Goal: Information Seeking & Learning: Learn about a topic

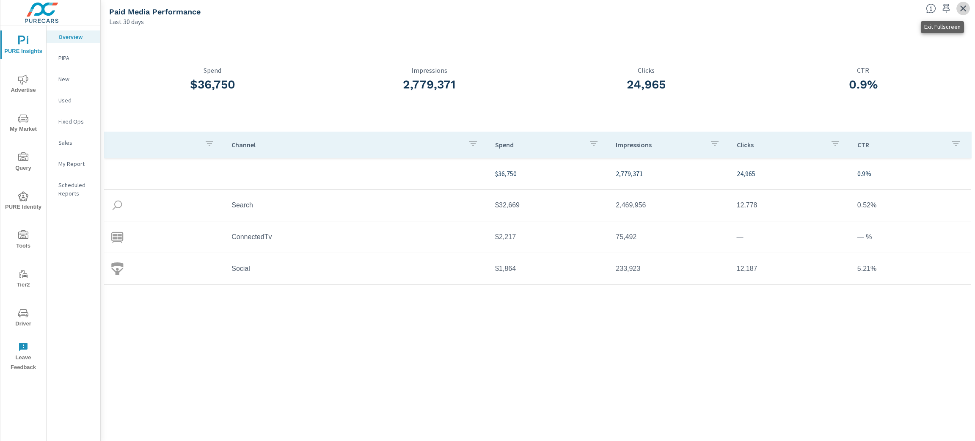
click at [962, 5] on icon "button" at bounding box center [963, 8] width 10 height 10
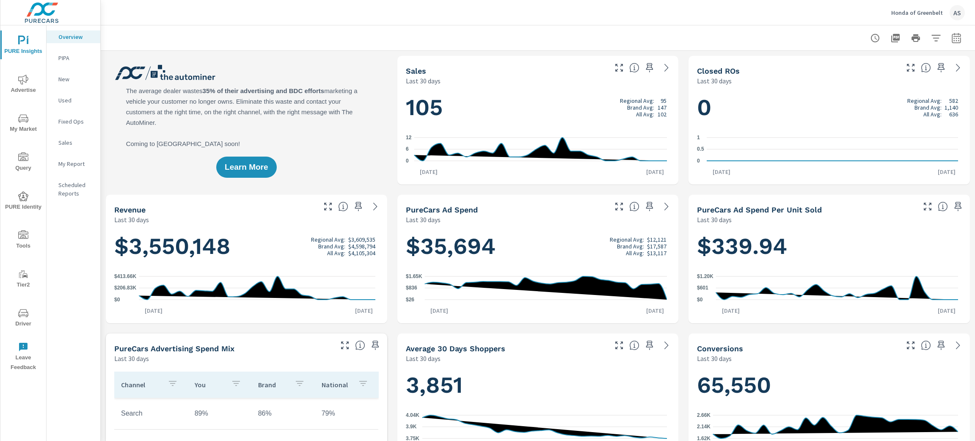
scroll to position [0, 0]
click at [933, 9] on p "Honda of Greenbelt" at bounding box center [918, 13] width 52 height 8
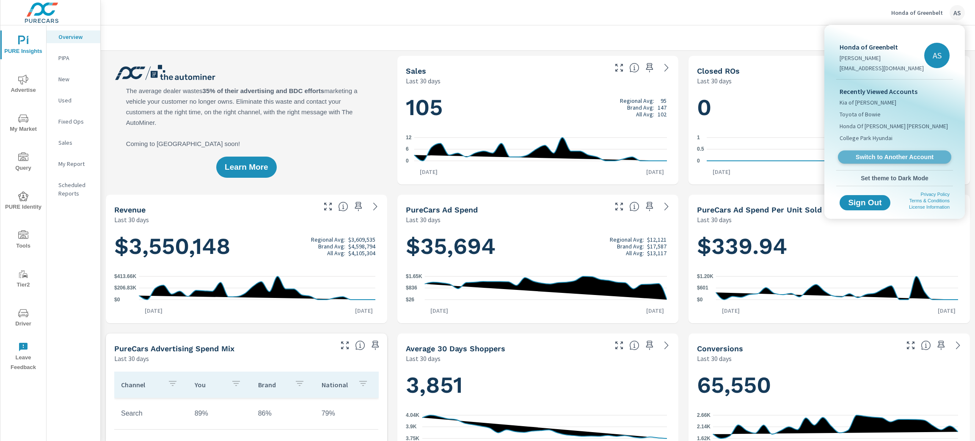
click at [911, 156] on span "Switch to Another Account" at bounding box center [895, 157] width 104 height 8
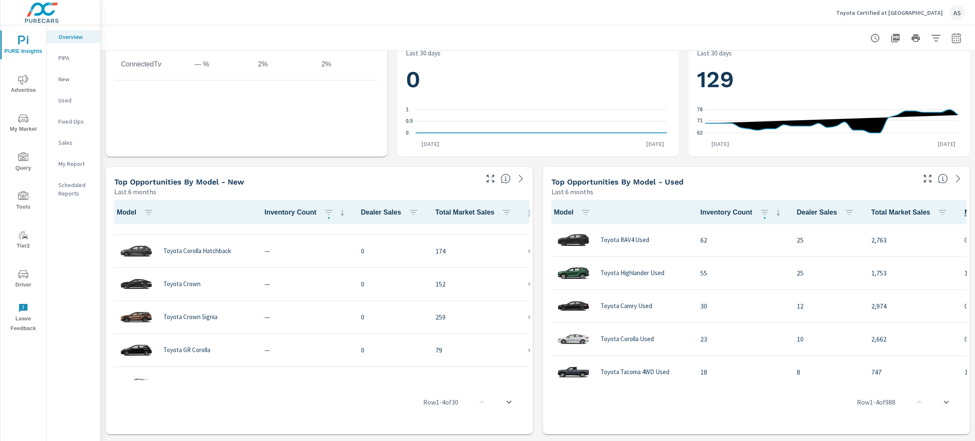
scroll to position [318, 0]
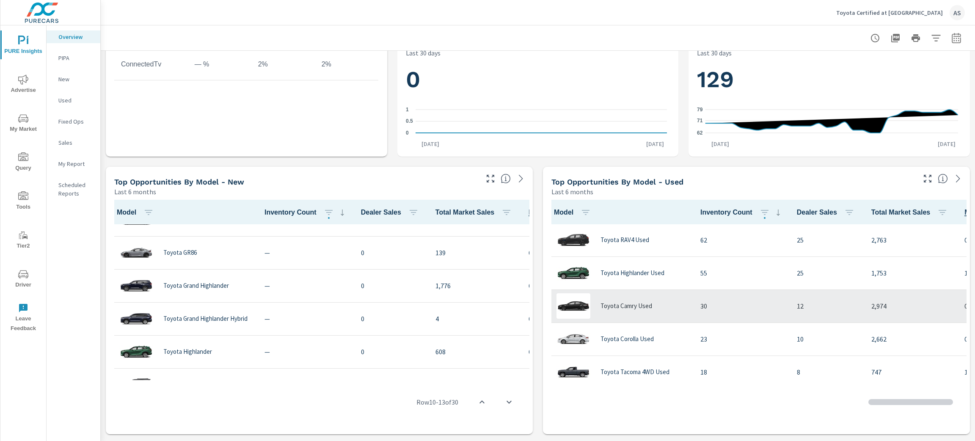
scroll to position [318, 0]
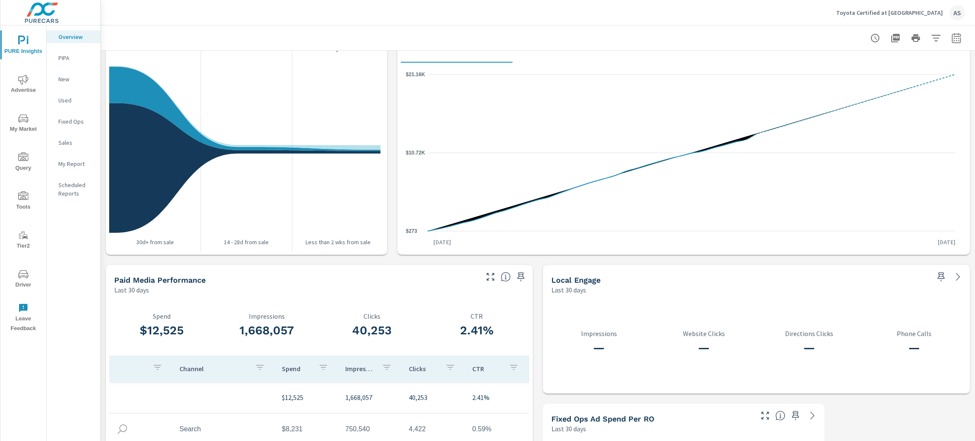
scroll to position [997, 0]
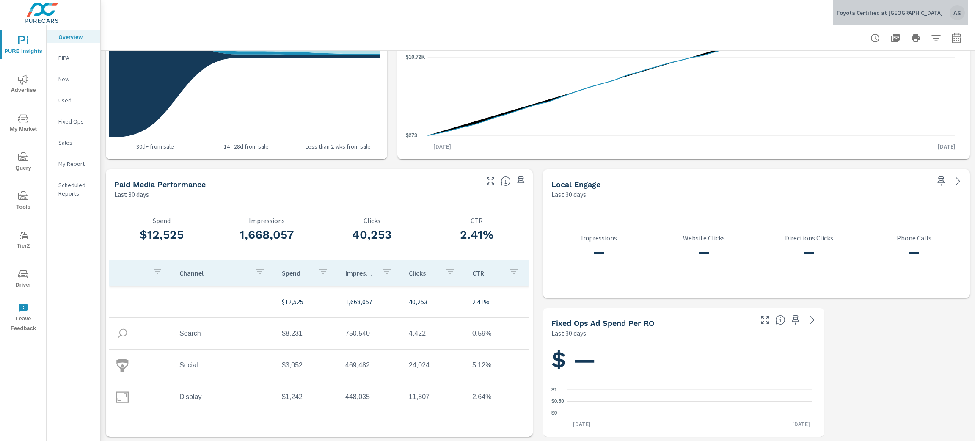
click at [930, 12] on p "Toyota Certified at [GEOGRAPHIC_DATA]" at bounding box center [890, 13] width 107 height 8
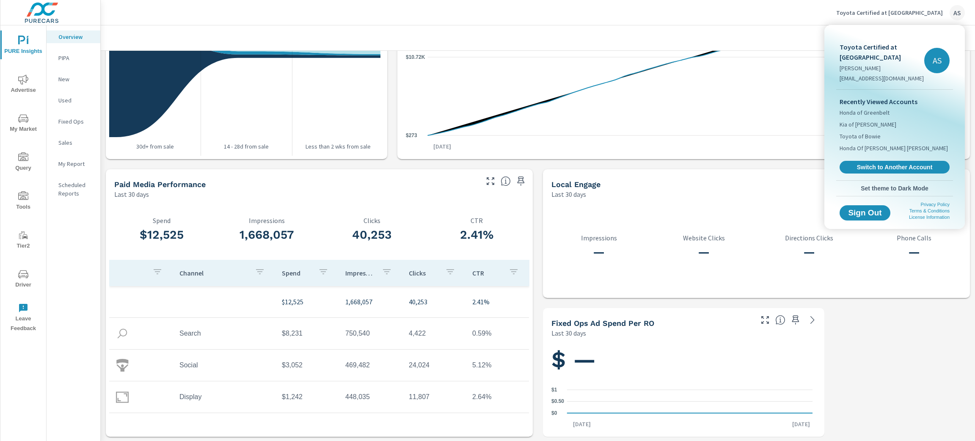
click at [790, 21] on div at bounding box center [487, 220] width 975 height 441
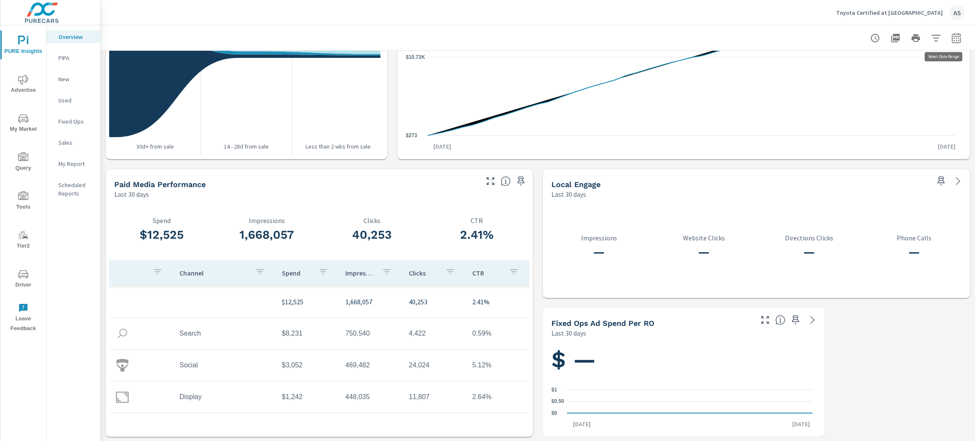
click at [952, 39] on icon "button" at bounding box center [957, 38] width 10 height 10
select select "Last 30 days"
click at [872, 116] on span "Apply" at bounding box center [860, 120] width 35 height 8
click at [952, 33] on icon "button" at bounding box center [957, 38] width 10 height 10
select select "Last 30 days"
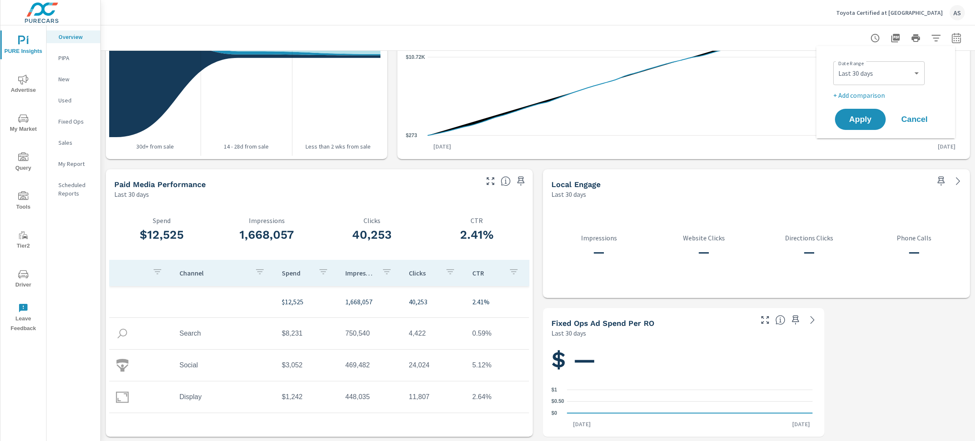
click at [878, 95] on p "+ Add comparison" at bounding box center [888, 95] width 108 height 10
select select "Previous period"
click at [873, 138] on button "Apply" at bounding box center [860, 143] width 52 height 22
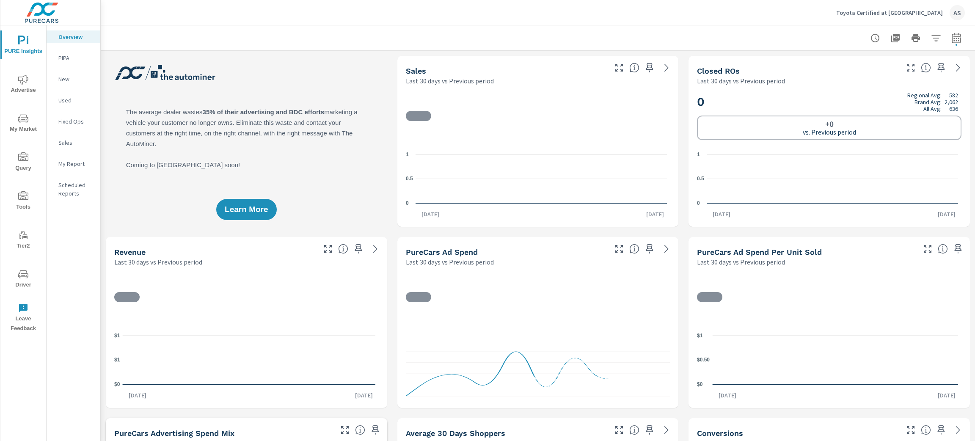
scroll to position [298, 0]
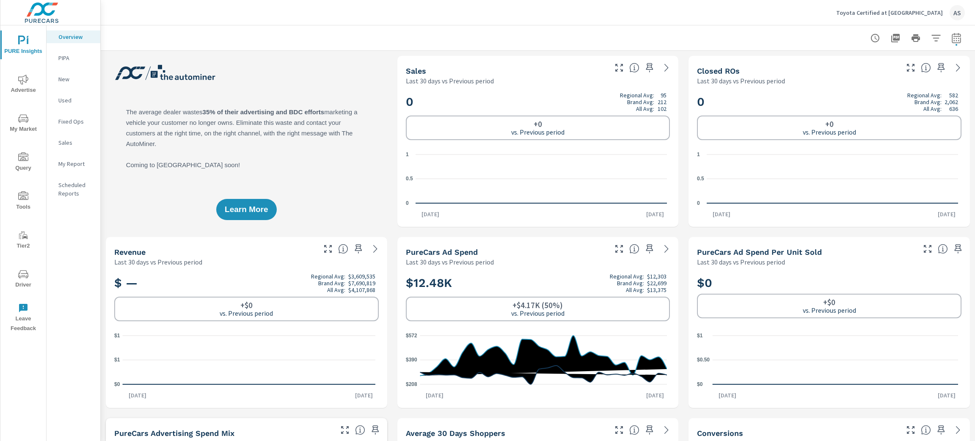
click at [698, 44] on div at bounding box center [538, 37] width 854 height 25
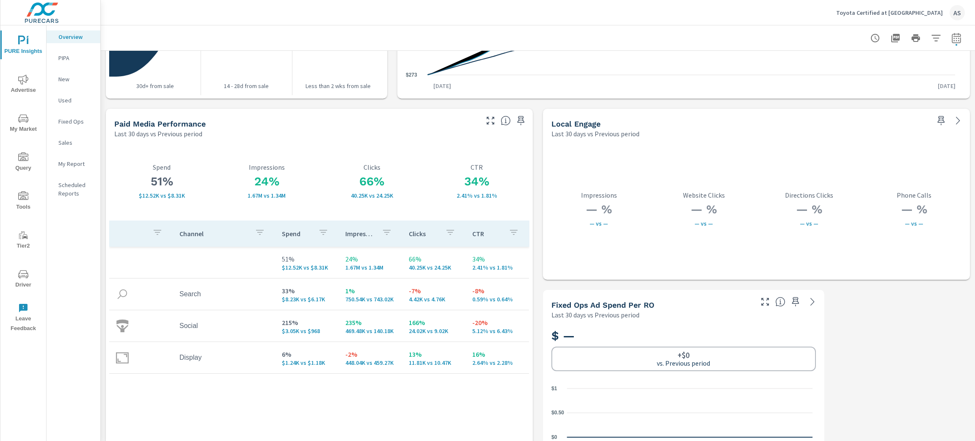
scroll to position [1421, 0]
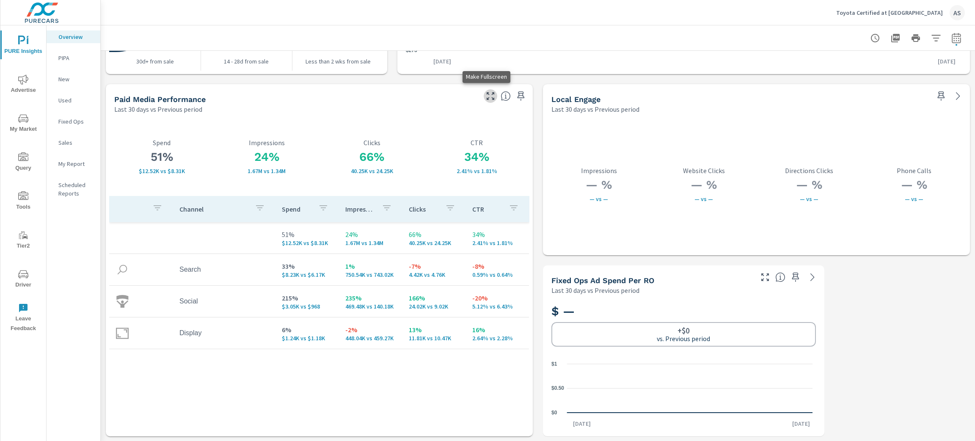
click at [490, 93] on icon "button" at bounding box center [491, 96] width 10 height 10
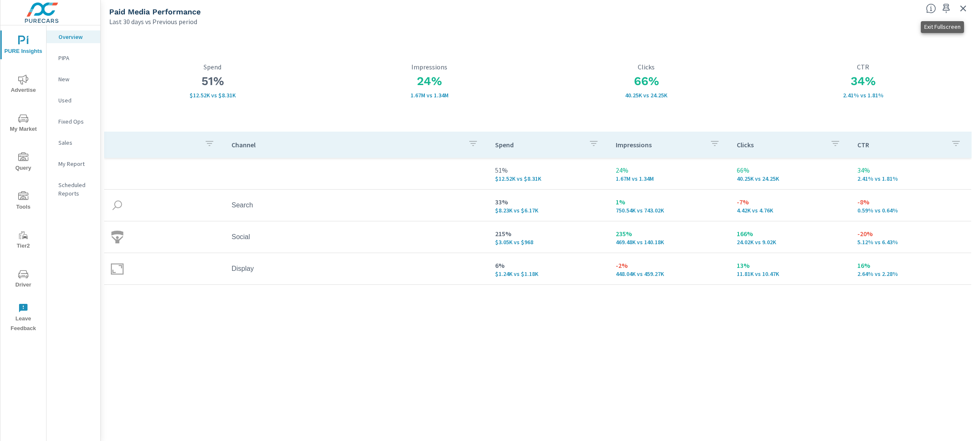
click at [962, 6] on icon "button" at bounding box center [963, 8] width 10 height 10
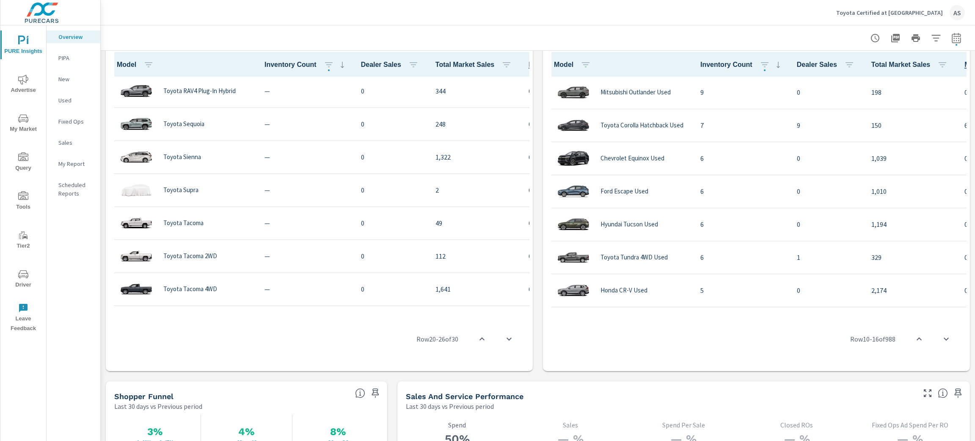
scroll to position [761, 0]
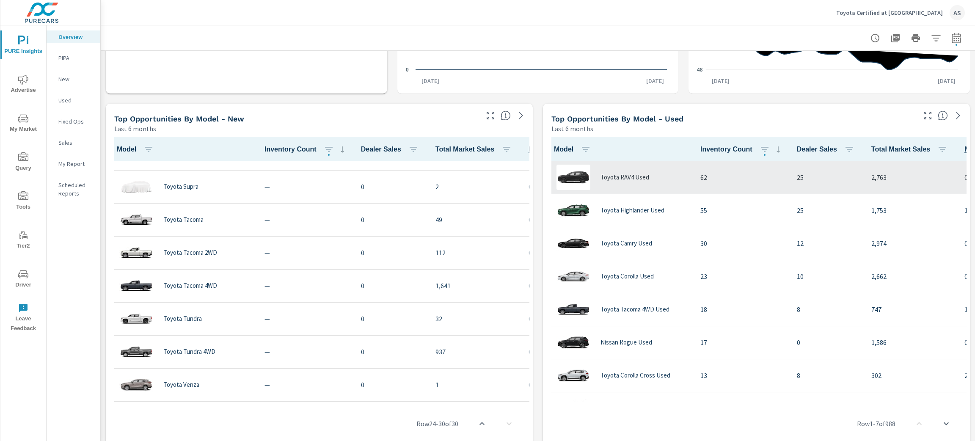
scroll to position [698, 0]
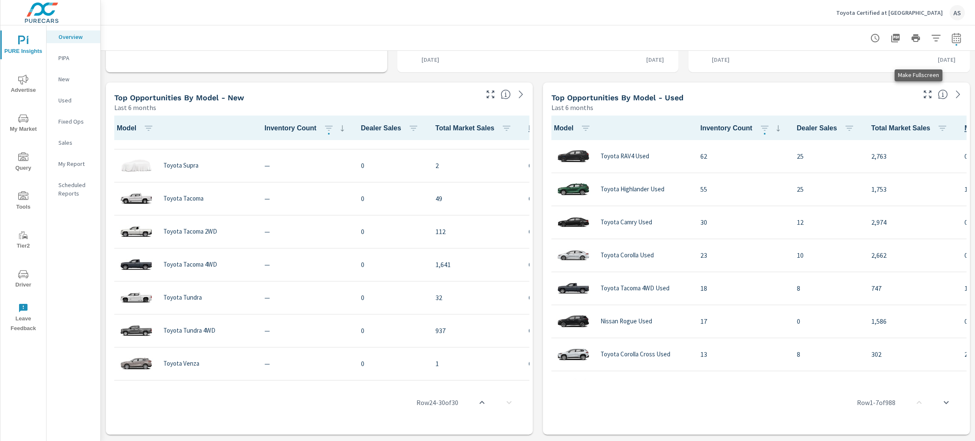
click at [923, 95] on icon "button" at bounding box center [928, 94] width 10 height 10
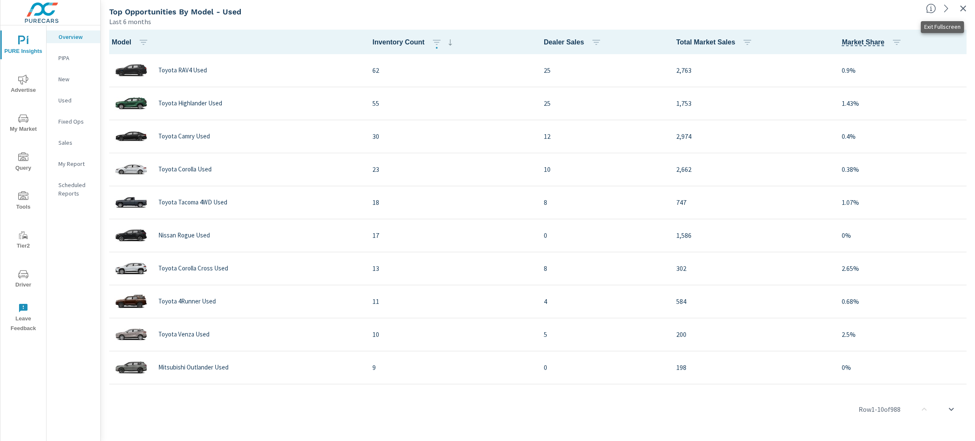
click at [969, 6] on button "button" at bounding box center [964, 9] width 14 height 14
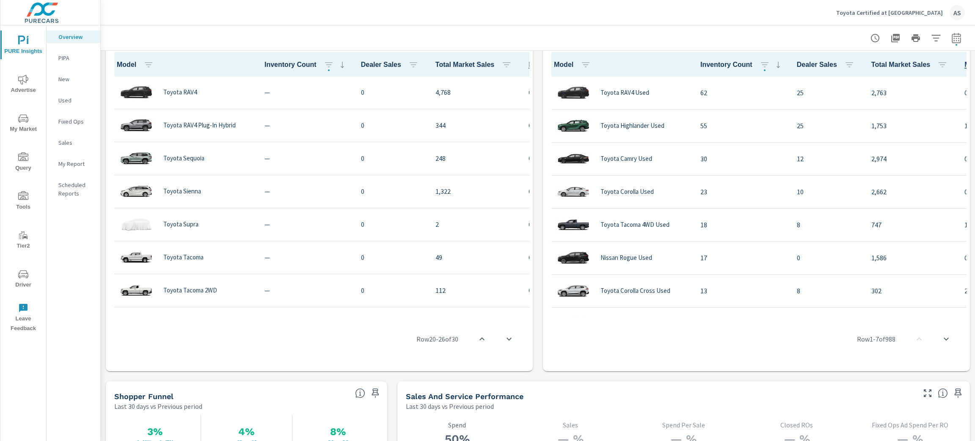
scroll to position [755, 0]
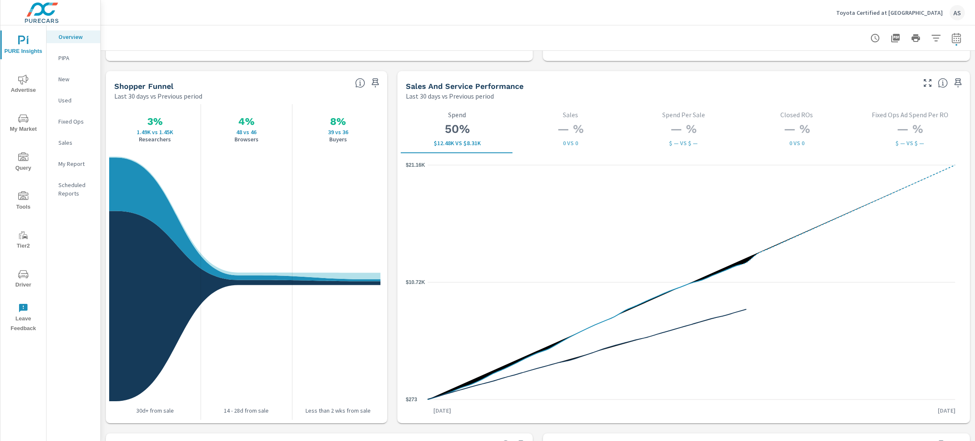
scroll to position [1079, 0]
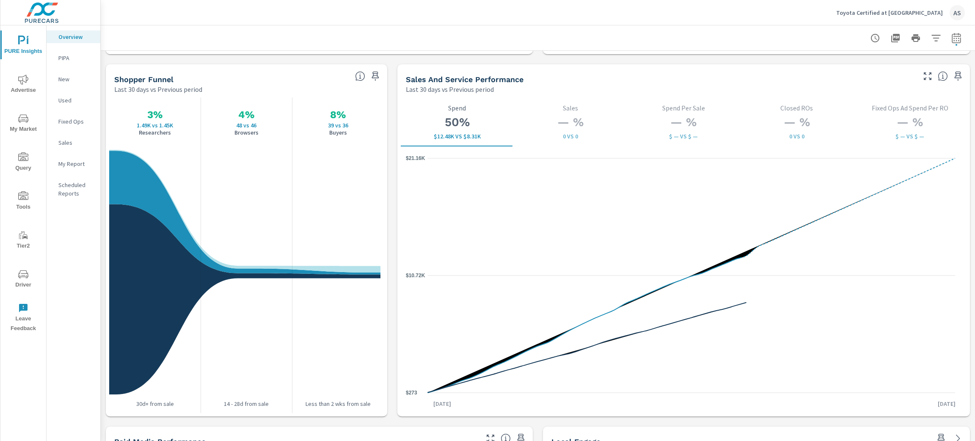
click at [23, 123] on icon "nav menu" at bounding box center [23, 118] width 10 height 10
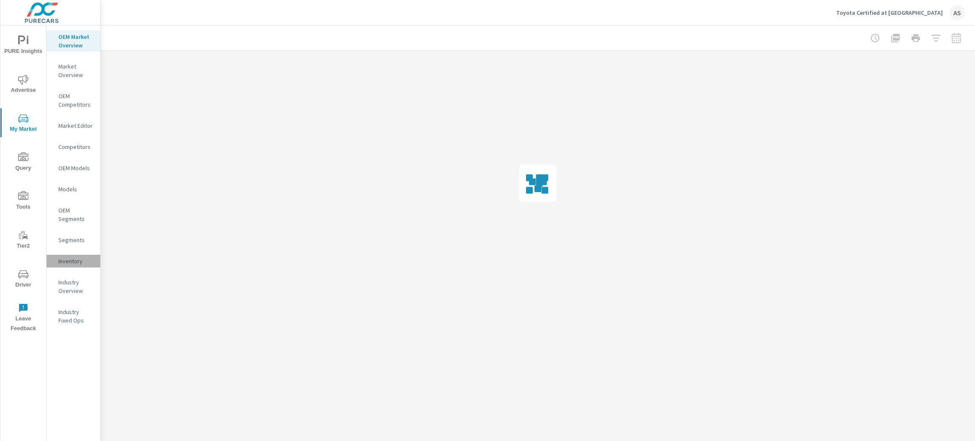
click at [70, 259] on p "Inventory" at bounding box center [75, 261] width 35 height 8
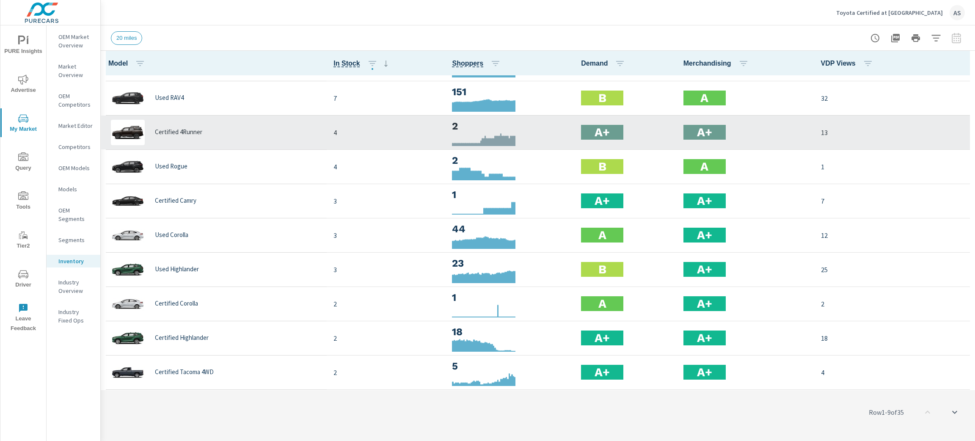
scroll to position [0, 0]
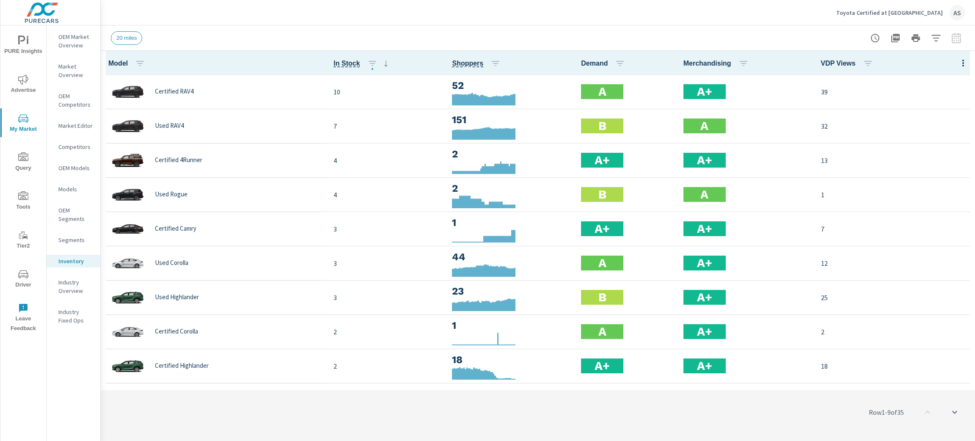
click at [958, 64] on icon "button" at bounding box center [963, 63] width 10 height 10
click at [938, 191] on div "Customize columns..." at bounding box center [936, 196] width 67 height 15
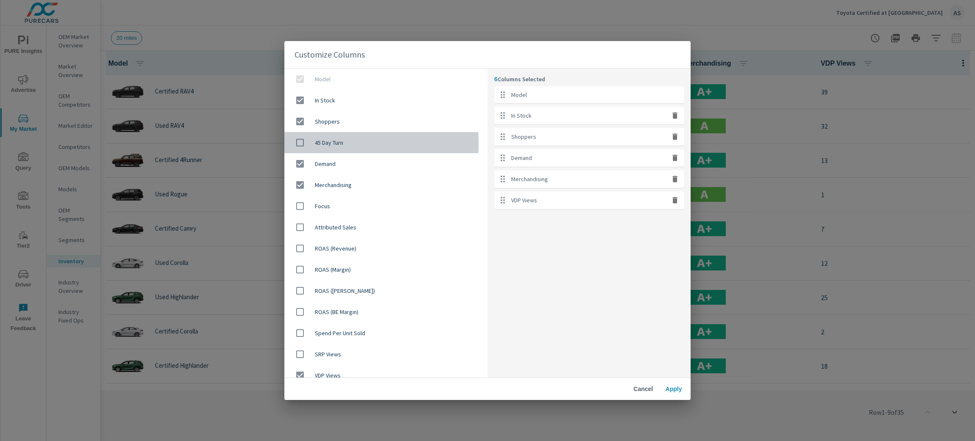
click at [299, 144] on input "checkbox" at bounding box center [300, 143] width 18 height 18
checkbox input "true"
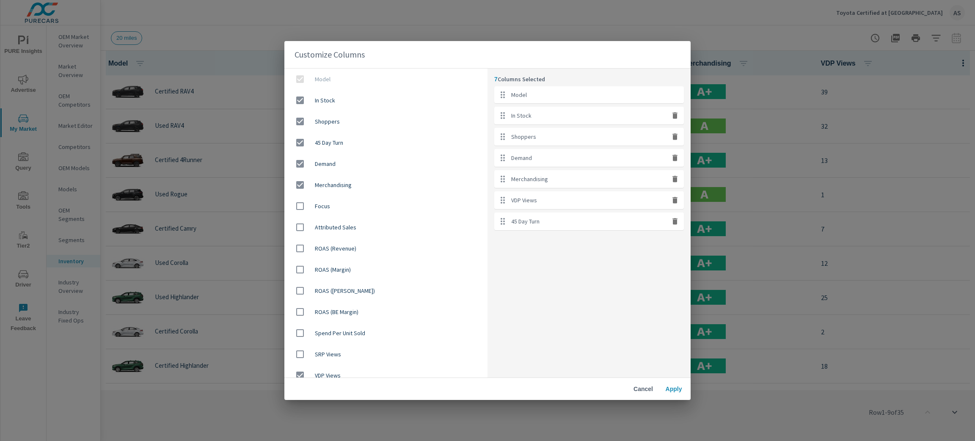
click at [676, 202] on icon "button" at bounding box center [675, 200] width 5 height 6
checkbox input "false"
drag, startPoint x: 562, startPoint y: 202, endPoint x: 559, endPoint y: 142, distance: 59.8
click at [559, 142] on ul "Model In Stock Shoppers Demand Merchandising 45 Day Turn" at bounding box center [589, 147] width 190 height 123
click at [676, 391] on span "Apply" at bounding box center [674, 389] width 20 height 8
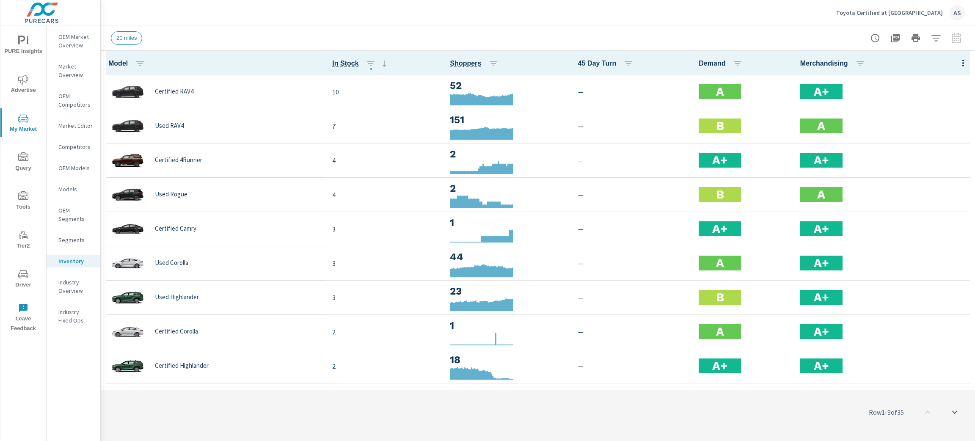
click at [676, 391] on div "Row 1 - 9 of 35" at bounding box center [538, 412] width 875 height 51
click at [958, 62] on icon "button" at bounding box center [963, 63] width 10 height 10
click at [948, 191] on div "Customize columns..." at bounding box center [936, 196] width 67 height 15
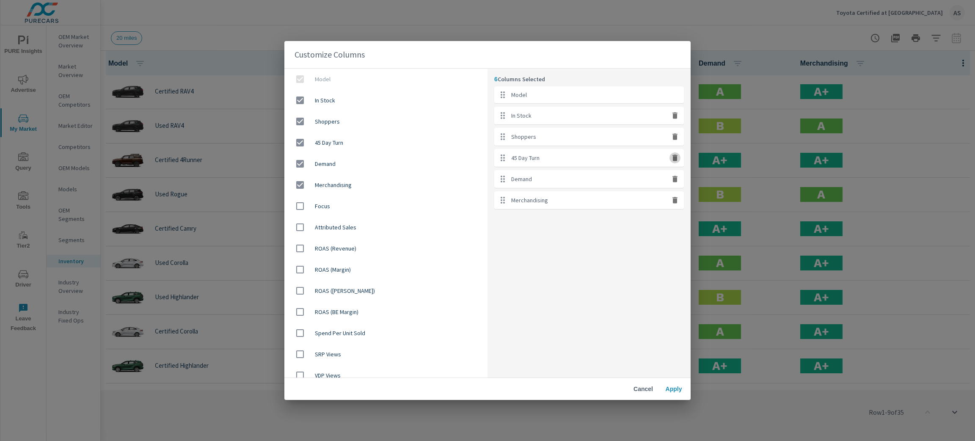
click at [675, 160] on icon "button" at bounding box center [675, 158] width 5 height 6
checkbox input "false"
click at [569, 266] on div "5 Columns Selected Model In Stock Shoppers Demand Merchandising" at bounding box center [589, 223] width 203 height 309
click at [678, 392] on span "Apply" at bounding box center [674, 389] width 20 height 8
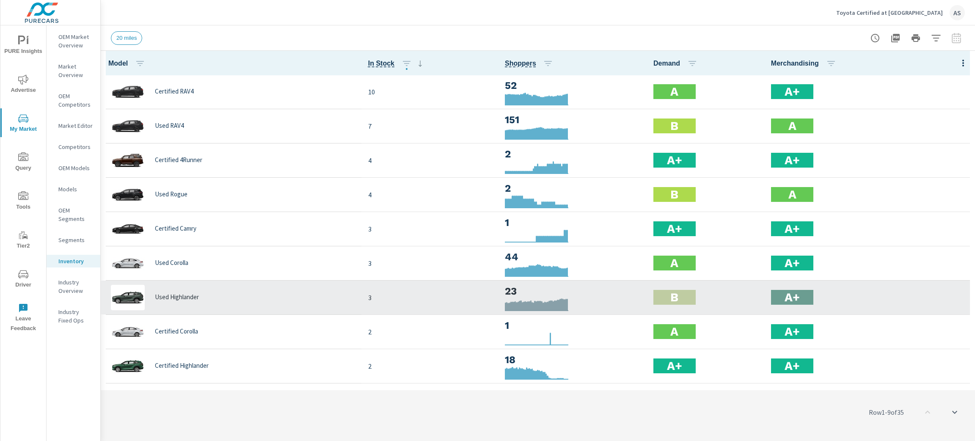
click at [512, 286] on h3 "23" at bounding box center [572, 291] width 135 height 14
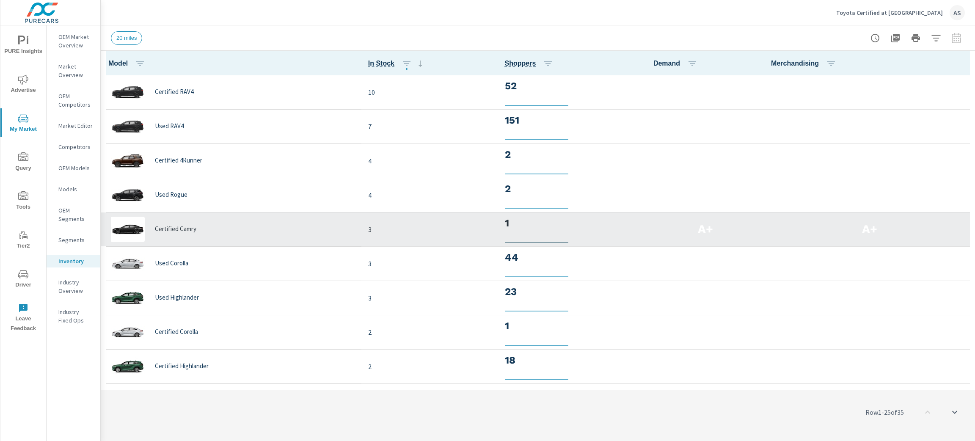
scroll to position [0, 0]
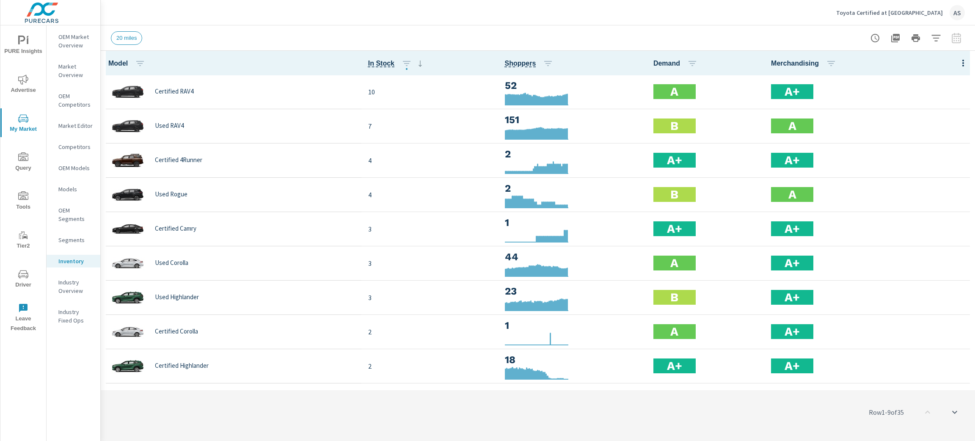
click at [21, 86] on span "Advertise" at bounding box center [23, 85] width 41 height 21
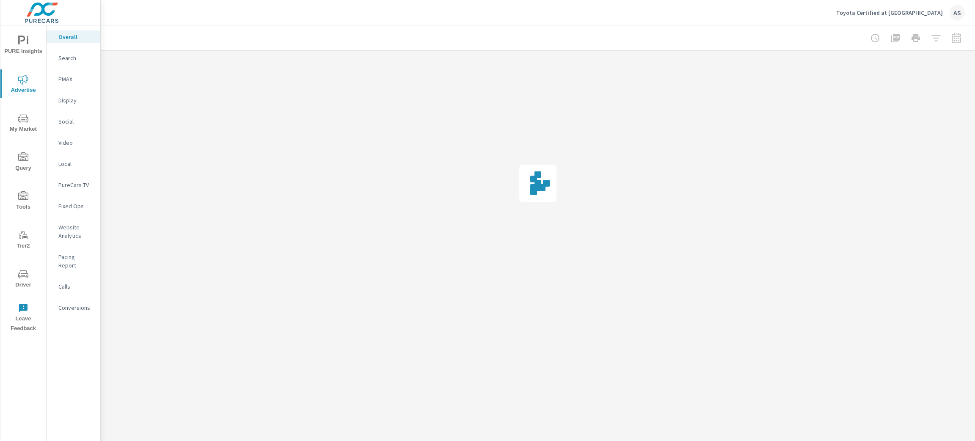
click at [18, 44] on icon "nav menu" at bounding box center [23, 41] width 10 height 10
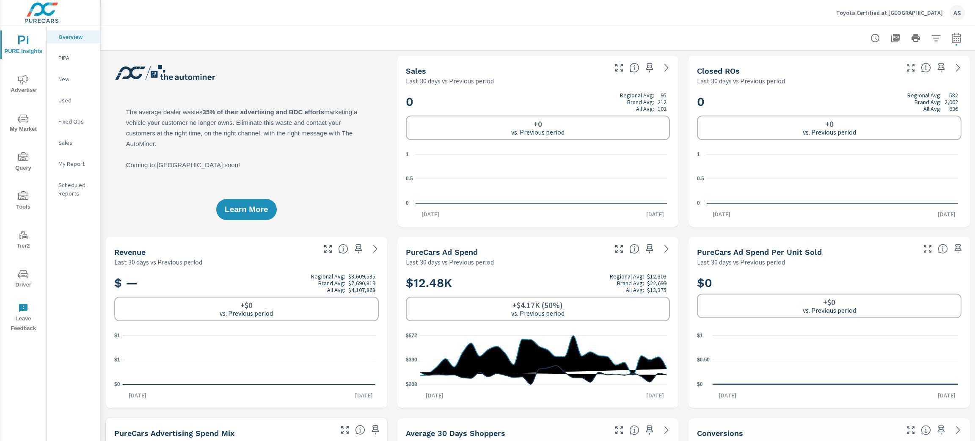
click at [15, 165] on span "Query" at bounding box center [23, 162] width 41 height 21
click at [18, 80] on icon "nav menu" at bounding box center [23, 80] width 10 height 10
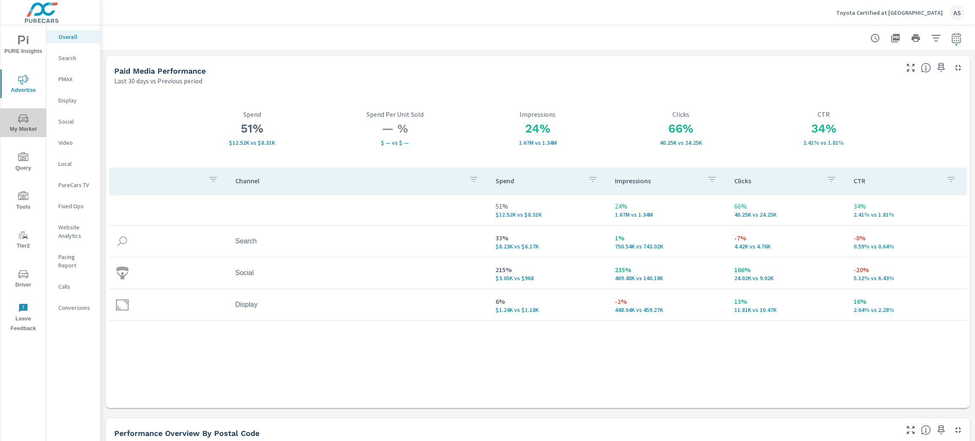
click at [22, 122] on icon "nav menu" at bounding box center [23, 118] width 10 height 10
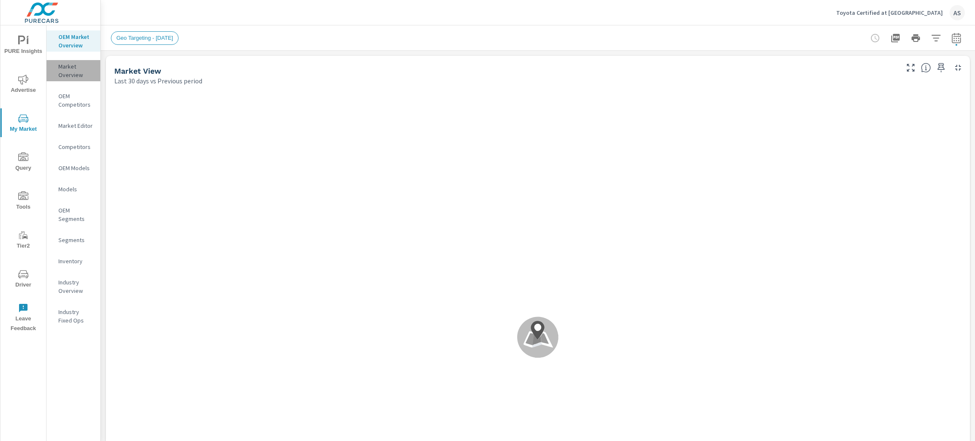
click at [63, 68] on p "Market Overview" at bounding box center [75, 70] width 35 height 17
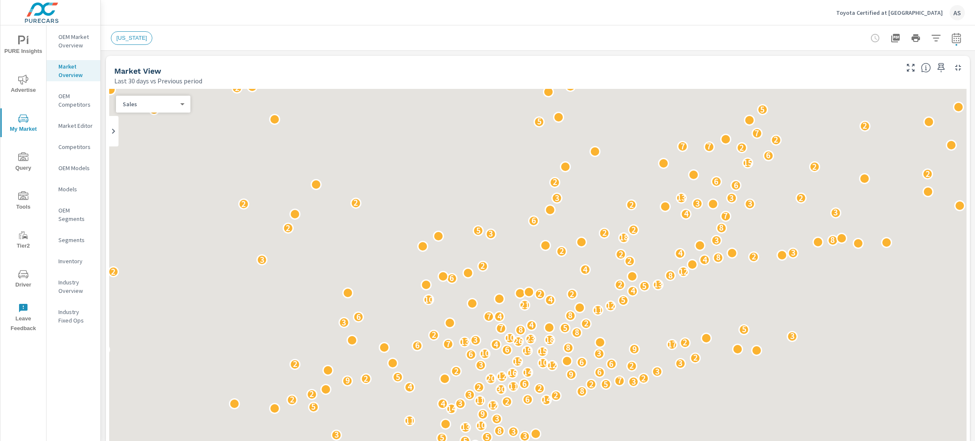
scroll to position [64, 0]
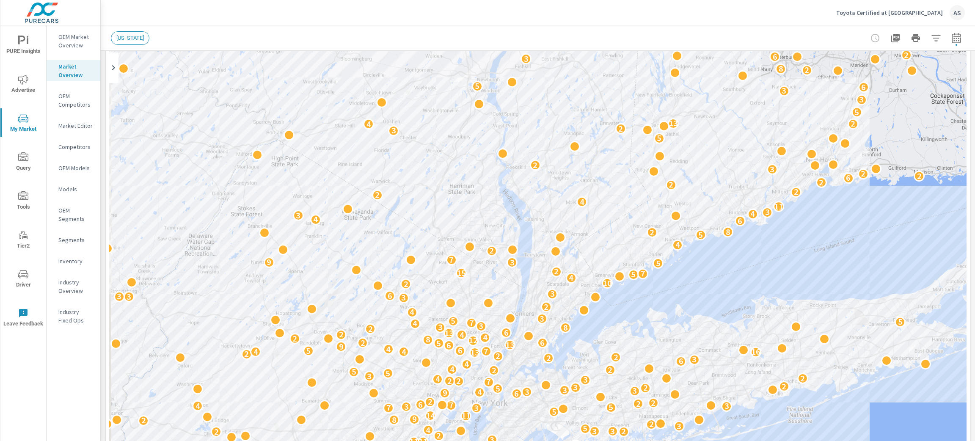
click at [84, 147] on p "Competitors" at bounding box center [75, 147] width 35 height 8
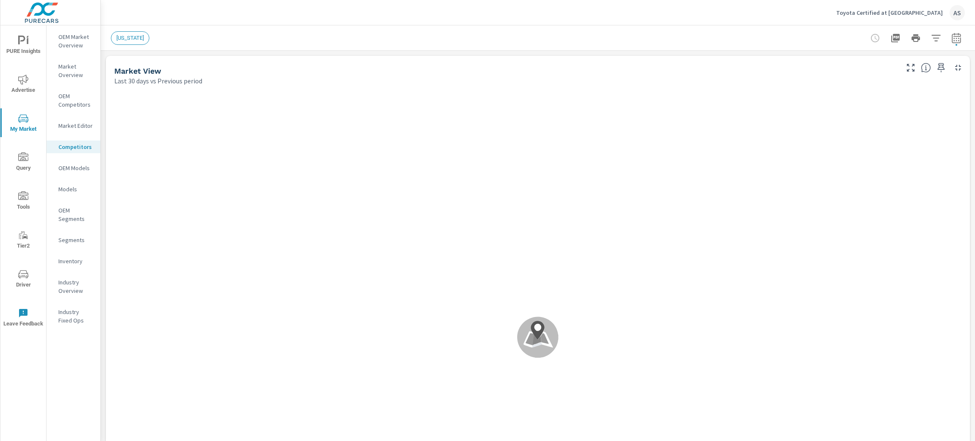
scroll to position [0, 0]
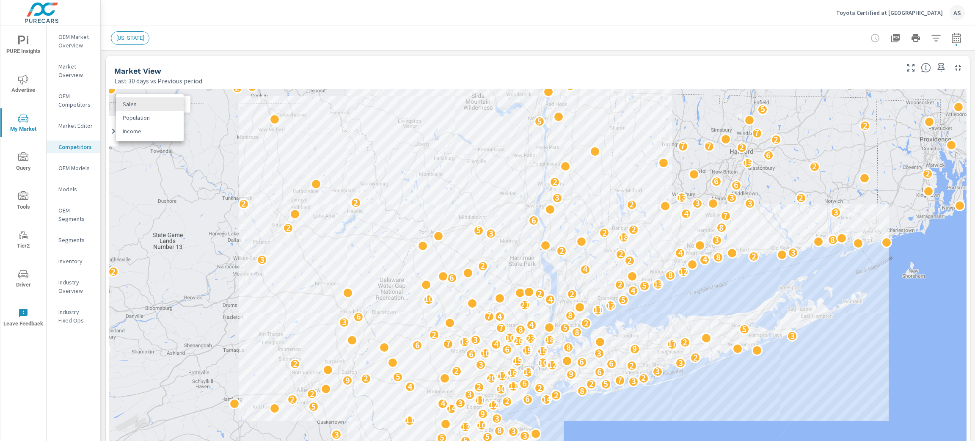
click at [159, 104] on body "PURE Insights Advertise My Market Query Tools Tier2 Driver Leave Feedback OEM M…" at bounding box center [487, 220] width 975 height 441
click at [159, 104] on li "Sales" at bounding box center [150, 104] width 68 height 14
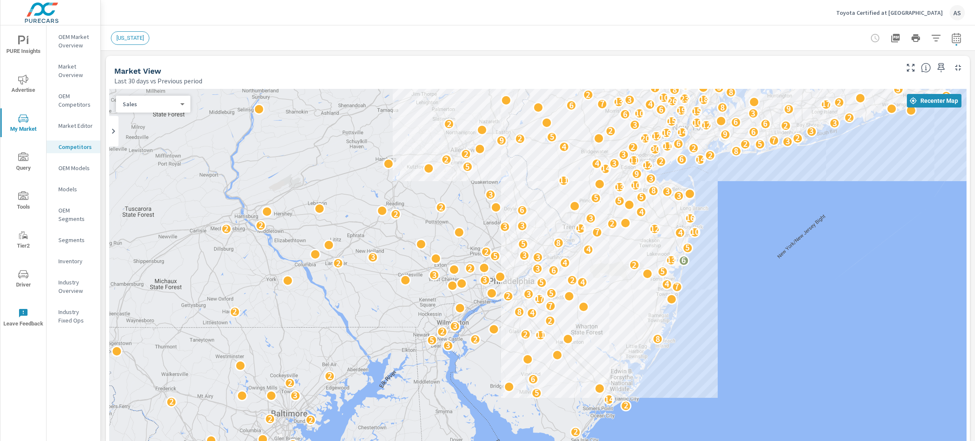
drag, startPoint x: 458, startPoint y: 253, endPoint x: 566, endPoint y: 137, distance: 158.8
click at [612, 11] on div "Toyota Certified at [GEOGRAPHIC_DATA] AS Market Competitors Toyota Certified at…" at bounding box center [538, 220] width 875 height 441
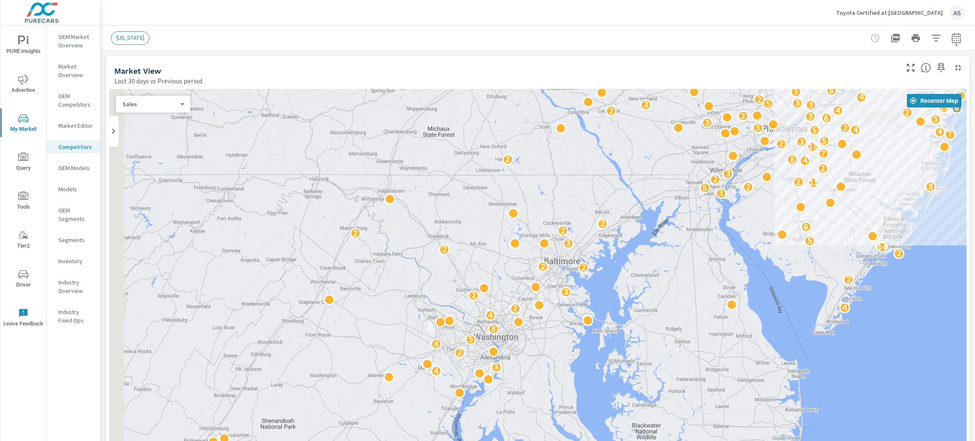
drag, startPoint x: 451, startPoint y: 279, endPoint x: 727, endPoint y: 122, distance: 317.7
click at [728, 122] on div "3 3 3 4 3 2 6 5 3 4 2 4 2 3 2 2 2 2 2 14 3 5 2 2 6 2 3 5 2 8 11 2 2 3 2 4 8 2 7…" at bounding box center [538, 324] width 858 height 471
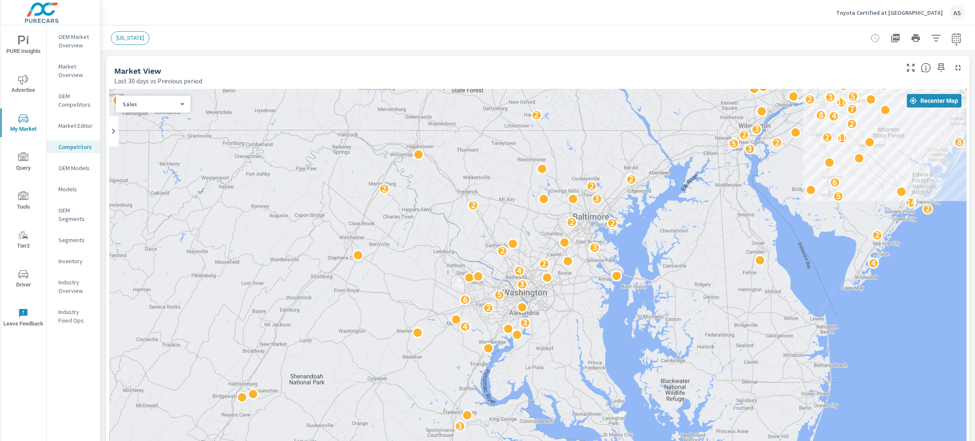
click at [543, 229] on div "2 6 3 3 2 3 3 2 3 4 3 2 6 5 3 4 2 4 2 3 2 4 2 2 2 2 14 3 5 2 2 6 2 3 5 2 8 11 2…" at bounding box center [538, 324] width 858 height 471
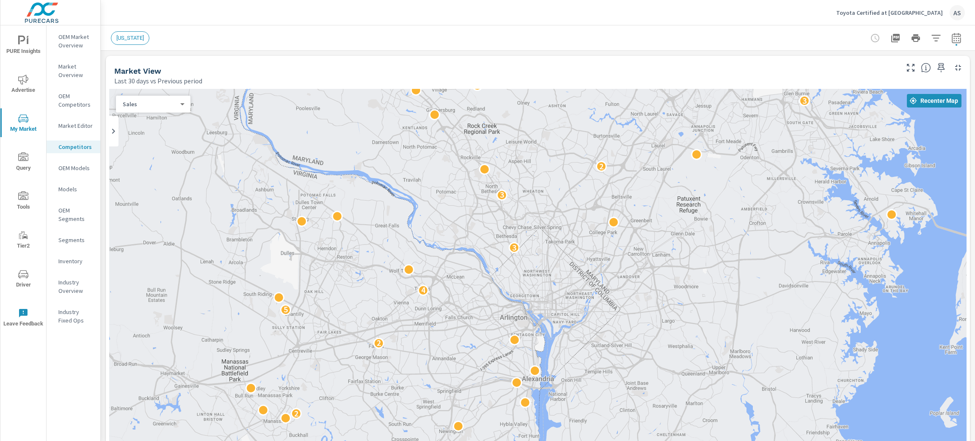
drag, startPoint x: 505, startPoint y: 251, endPoint x: 641, endPoint y: 363, distance: 175.9
click at [660, 441] on html "PURE Insights Advertise My Market Query Tools Tier2 Driver Leave Feedback OEM M…" at bounding box center [487, 220] width 975 height 441
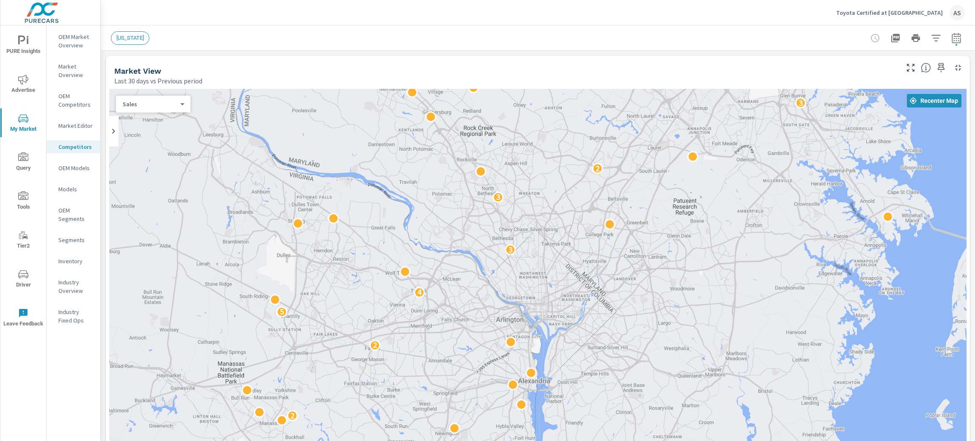
drag, startPoint x: 633, startPoint y: 320, endPoint x: 586, endPoint y: 363, distance: 63.8
click at [586, 363] on div "2 2 2 5 4 3 3 2 3 2 2 2 2 2" at bounding box center [538, 324] width 858 height 471
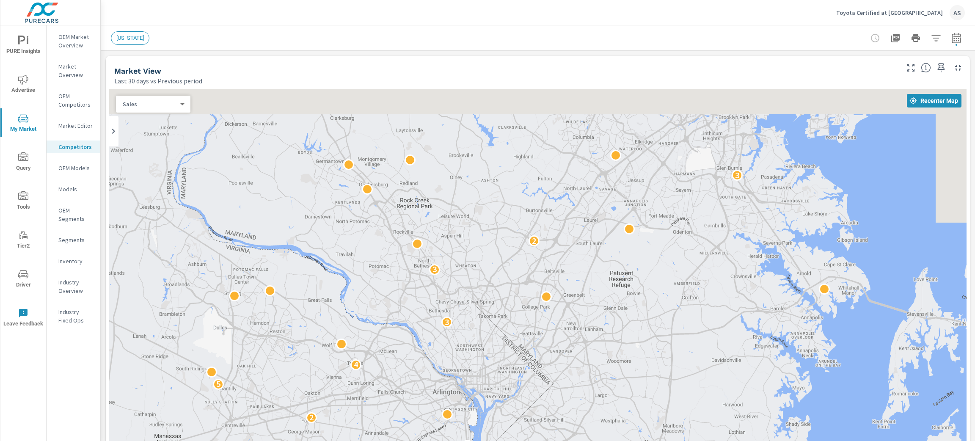
drag, startPoint x: 657, startPoint y: 286, endPoint x: 590, endPoint y: 363, distance: 101.7
click at [590, 363] on div "2 2 2 5 4 3 3 2 3 2 2 2 2 2" at bounding box center [538, 324] width 858 height 471
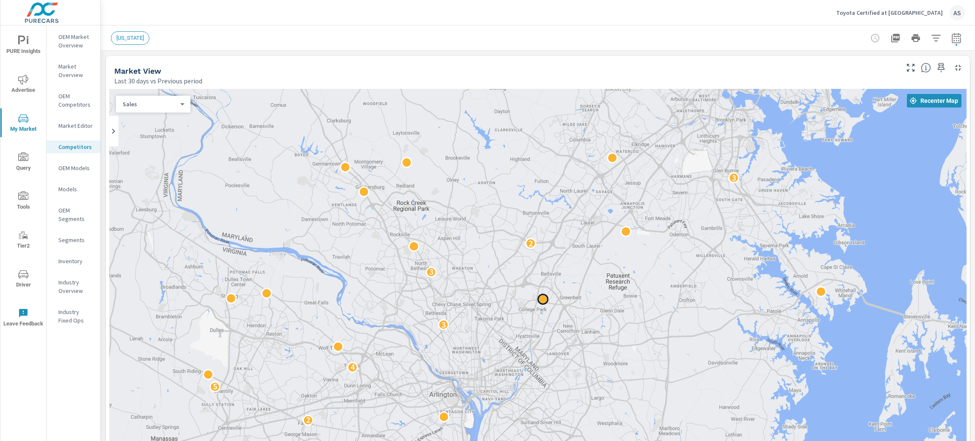
click at [539, 301] on div at bounding box center [543, 299] width 11 height 11
click at [619, 312] on div "2 2 5 4 3 3 2 3 2 2 2 2 2" at bounding box center [538, 324] width 858 height 471
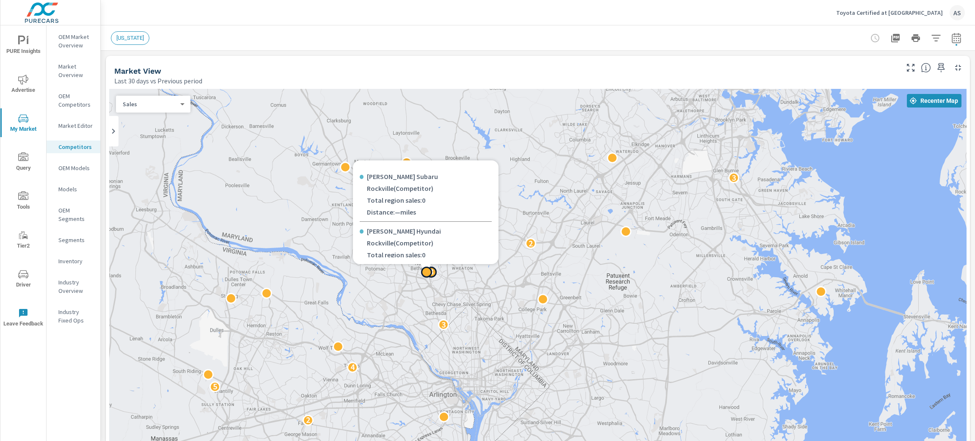
click at [426, 274] on div at bounding box center [426, 272] width 11 height 11
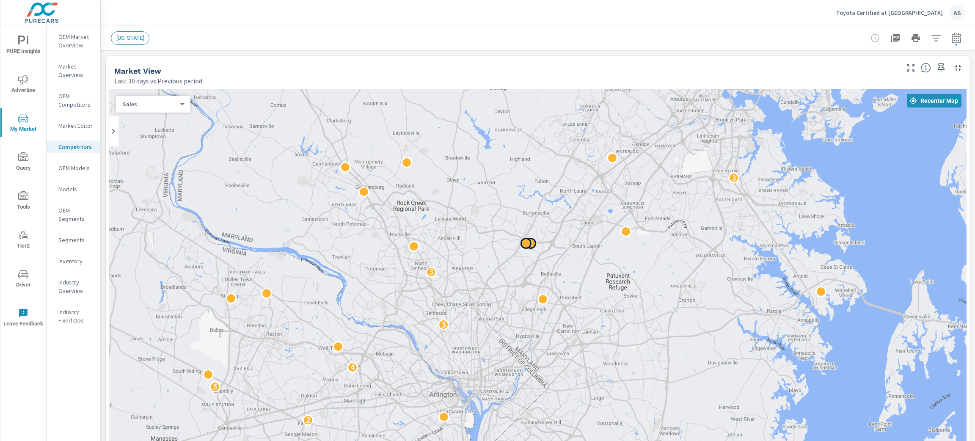
click at [525, 243] on div at bounding box center [526, 243] width 11 height 11
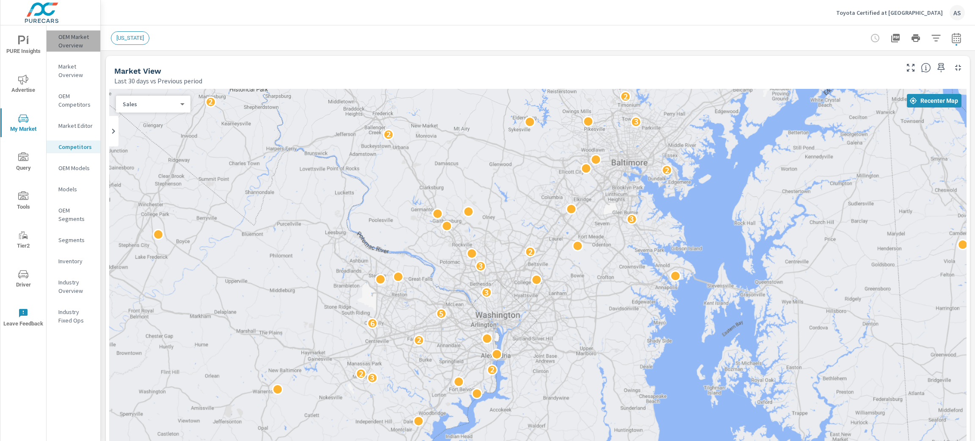
click at [71, 42] on p "OEM Market Overview" at bounding box center [75, 41] width 35 height 17
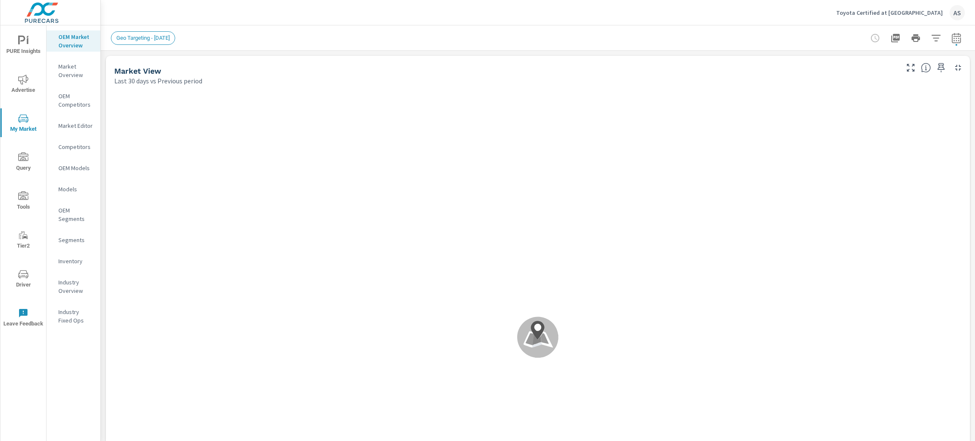
scroll to position [0, 0]
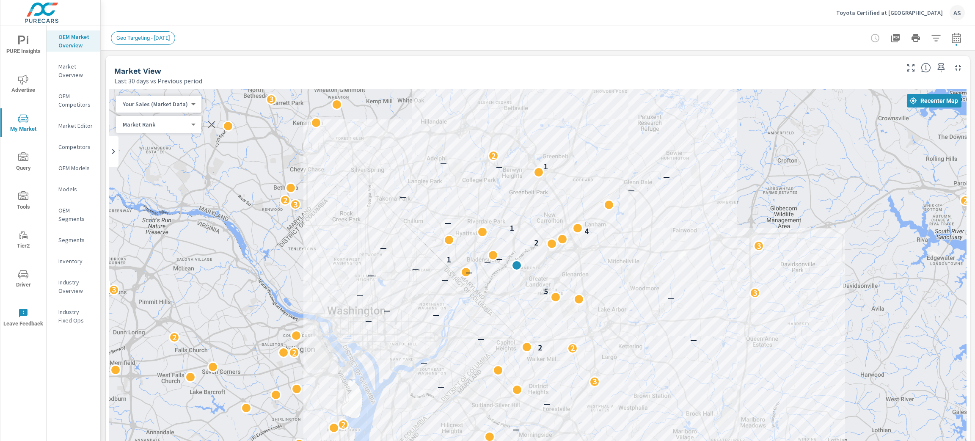
drag, startPoint x: 452, startPoint y: 251, endPoint x: 576, endPoint y: 226, distance: 126.6
click at [749, 299] on div "2 3 3 3 5 2 2 4 2 3 — — 9 7 2 — 2 — 2 — 3 — 2 2 2 — 2 — 2 6 — — — 4 — — 3 5 3 2…" at bounding box center [538, 324] width 858 height 471
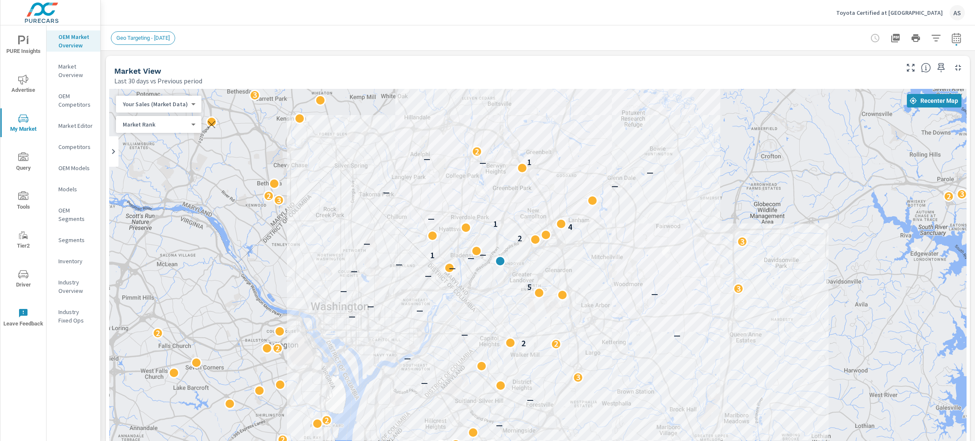
click at [543, 158] on div "2 3 3 3 5 2 2 4 2 3 — — 9 7 2 — 2 — 2 — 3 — 2 2 2 — 2 — 2 6 — — — — — 3 5 3 2 —…" at bounding box center [538, 324] width 858 height 471
click at [524, 166] on div "1" at bounding box center [529, 162] width 11 height 11
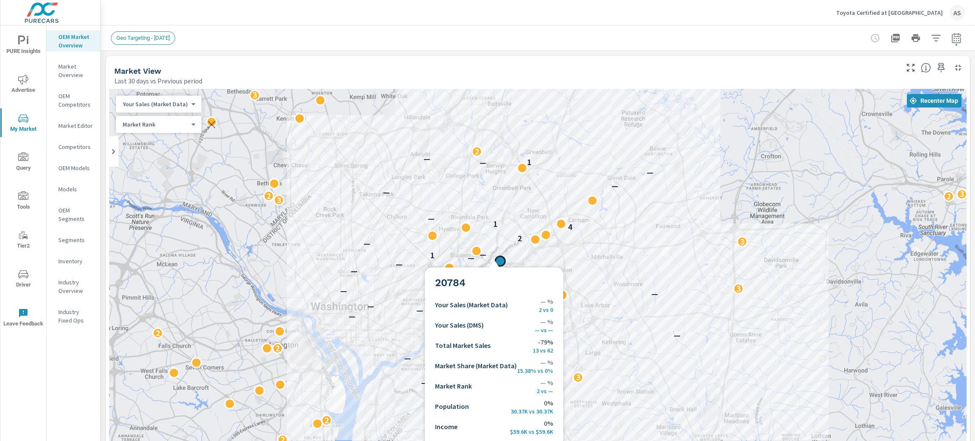
click at [495, 257] on div at bounding box center [500, 261] width 11 height 11
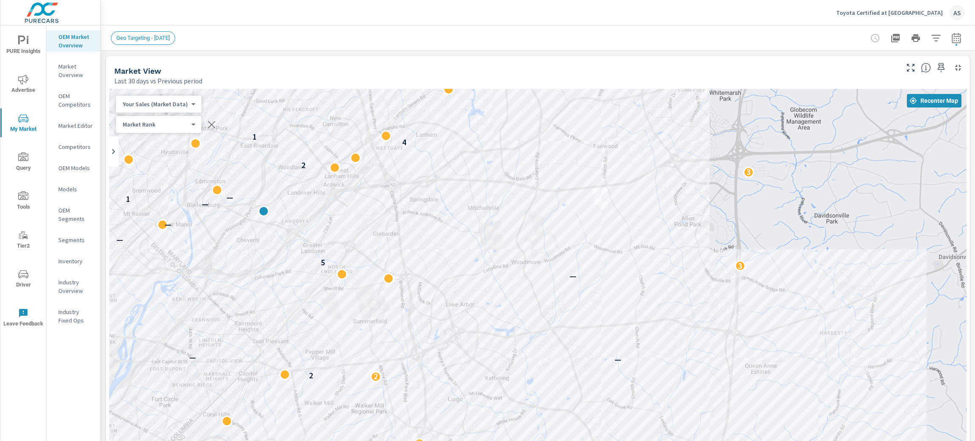
drag, startPoint x: 561, startPoint y: 271, endPoint x: 569, endPoint y: 208, distance: 62.9
click at [710, 271] on div "— — 3 5 6 2 — 2 — — 3 — 2 2 — — — — — — — 3 5 — — — — — 1 — — 3 2 4 1 — 2 2 2 2…" at bounding box center [538, 324] width 858 height 471
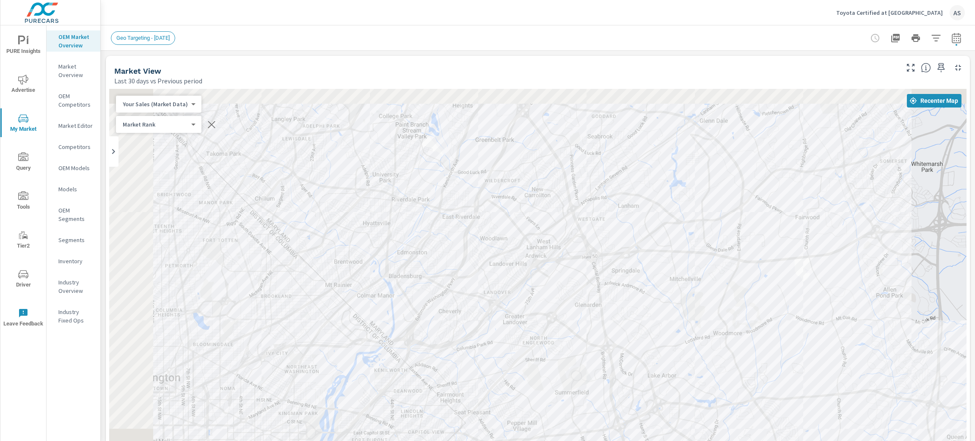
drag, startPoint x: 569, startPoint y: 208, endPoint x: 725, endPoint y: 274, distance: 169.2
click at [725, 274] on div "— — 3 5 6 2 — 2 — — 3 — 2 2 — — — — — — — 3 5 — — — — — 1 — — 3 2 4 1 — 2 2 2 2…" at bounding box center [538, 324] width 858 height 471
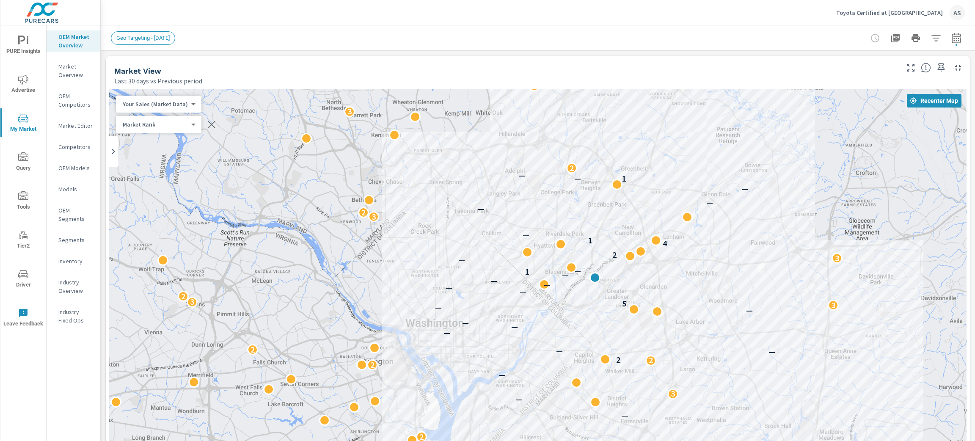
click at [381, 29] on div "Geo Targeting - [DATE]" at bounding box center [538, 37] width 854 height 25
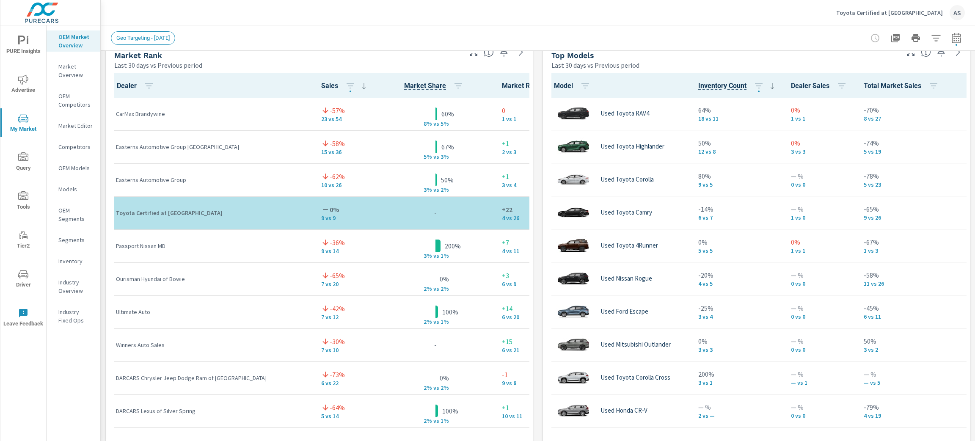
scroll to position [496, 0]
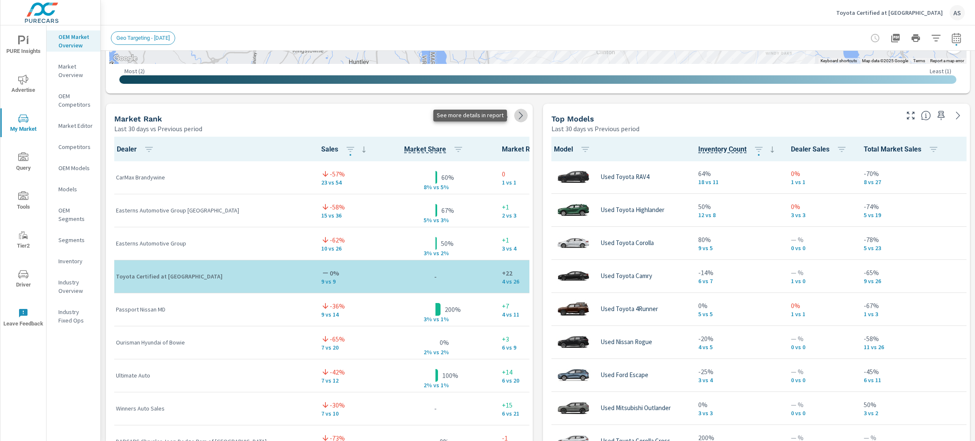
click at [519, 115] on icon at bounding box center [521, 116] width 4 height 8
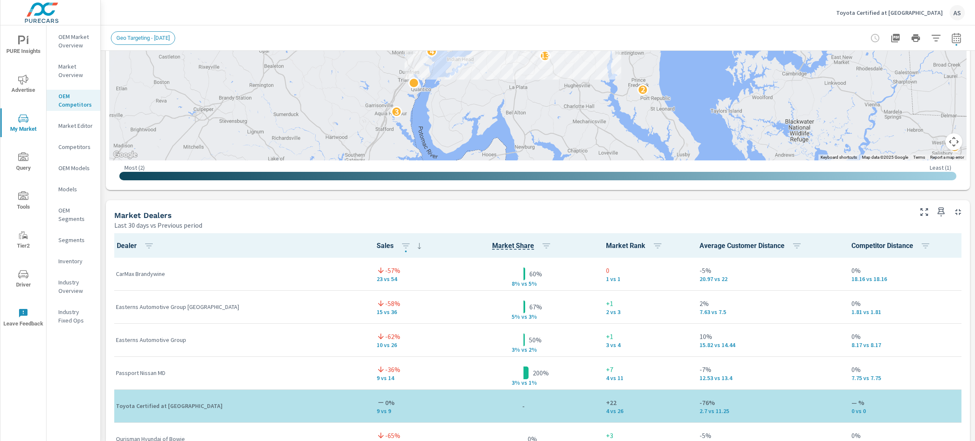
scroll to position [381, 0]
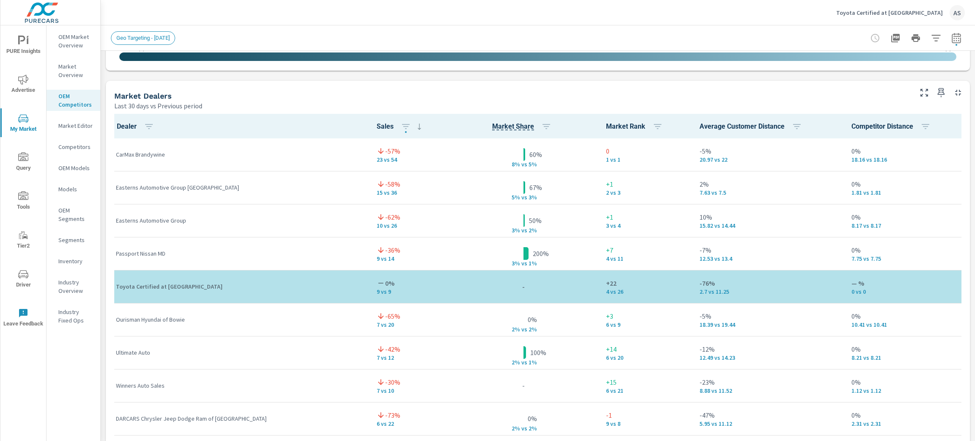
scroll to position [561, 0]
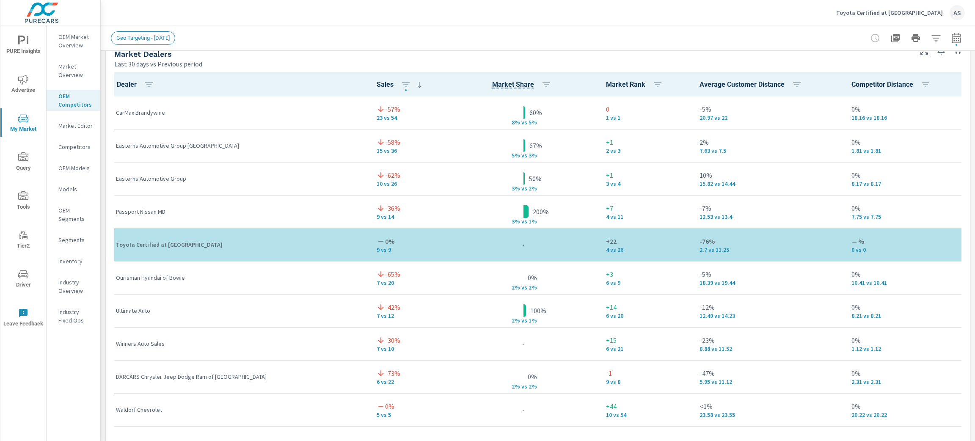
click at [852, 243] on p "— %" at bounding box center [906, 241] width 108 height 10
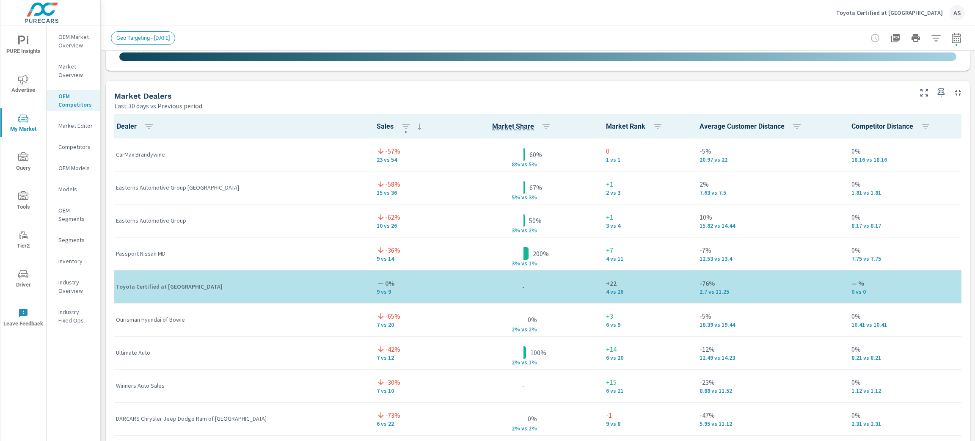
scroll to position [497, 0]
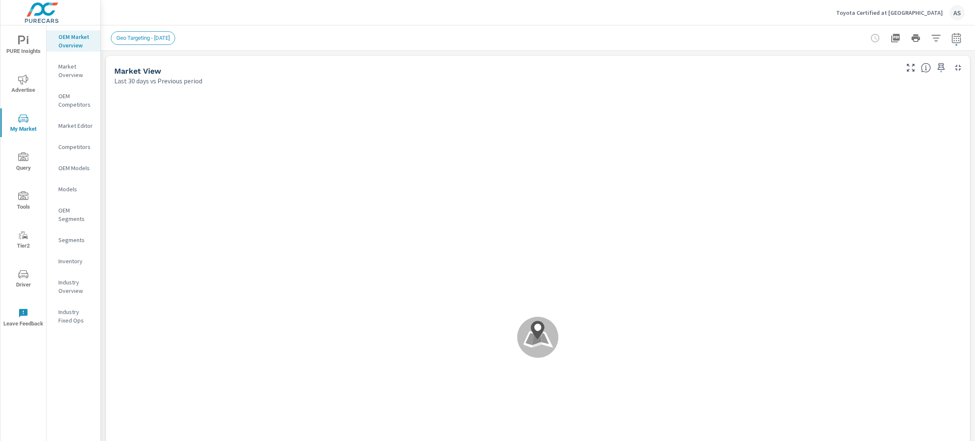
scroll to position [0, 0]
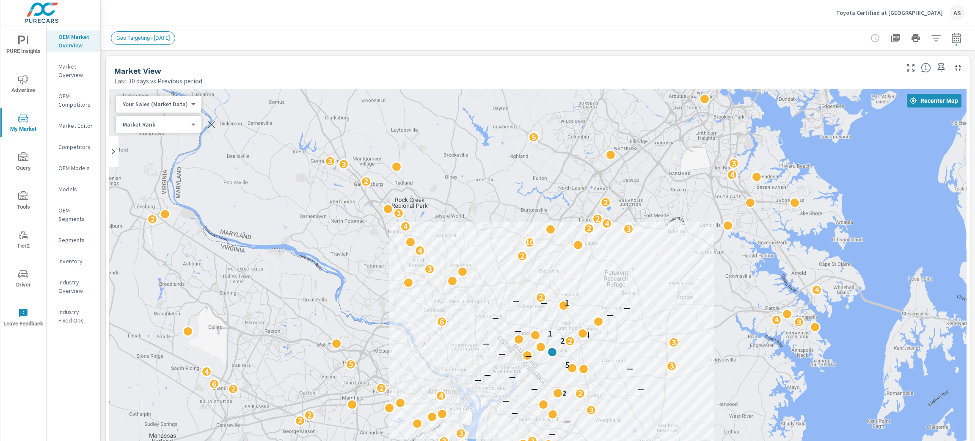
drag, startPoint x: 964, startPoint y: 113, endPoint x: 931, endPoint y: 224, distance: 115.2
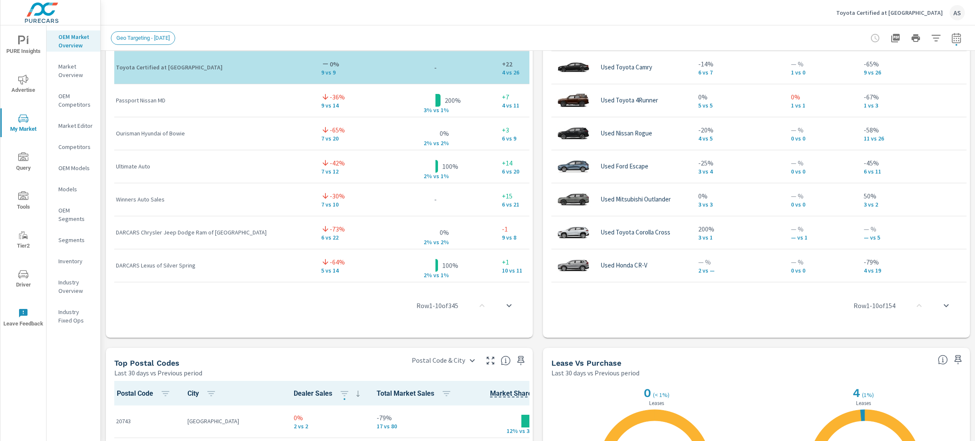
scroll to position [630, 0]
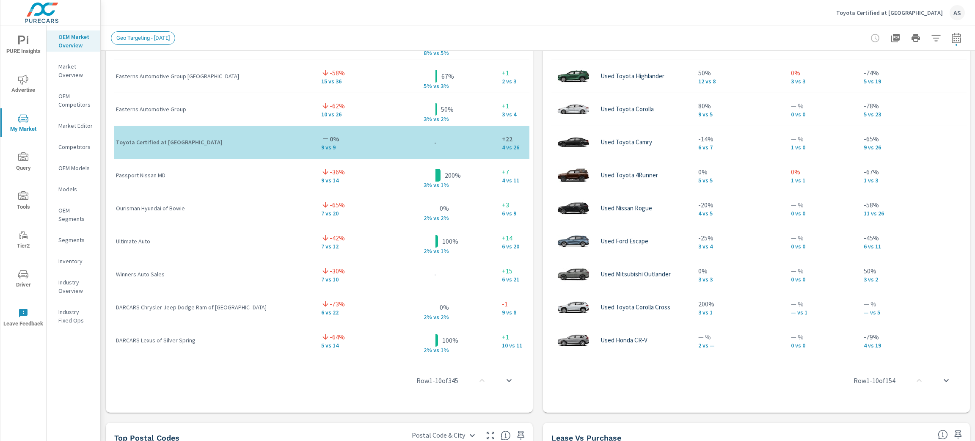
click at [64, 67] on p "Market Overview" at bounding box center [75, 70] width 35 height 17
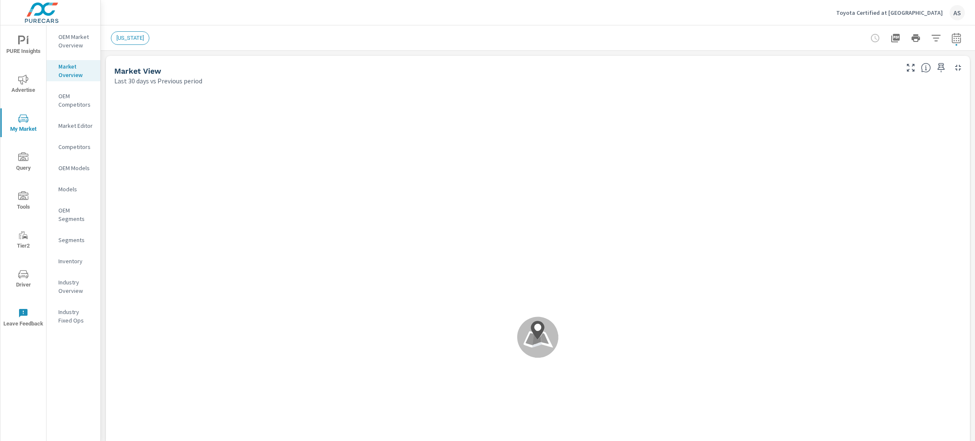
scroll to position [0, 0]
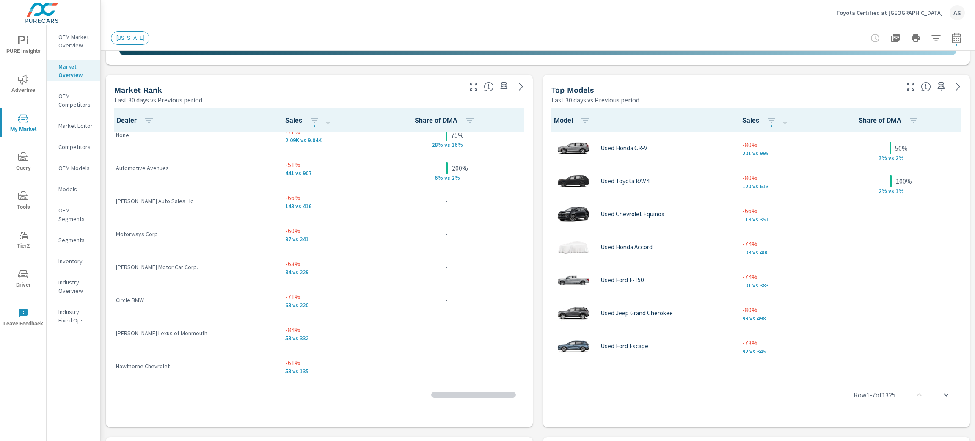
scroll to position [58, 0]
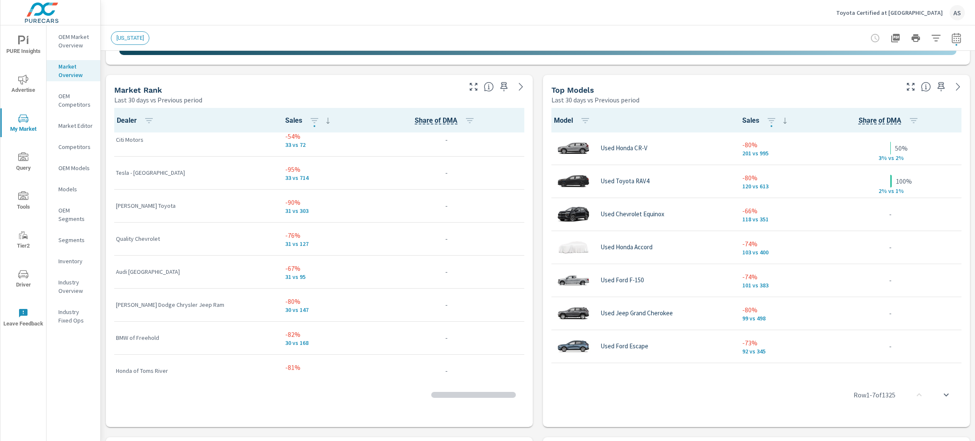
scroll to position [881, 0]
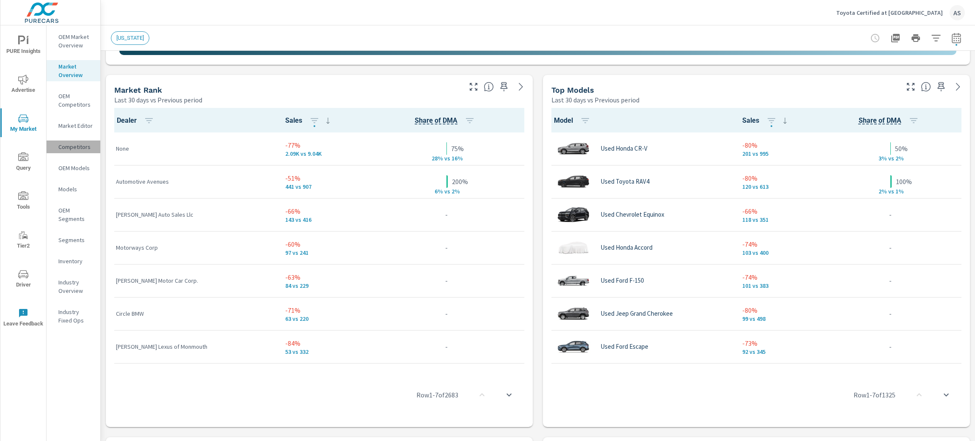
click at [87, 145] on p "Competitors" at bounding box center [75, 147] width 35 height 8
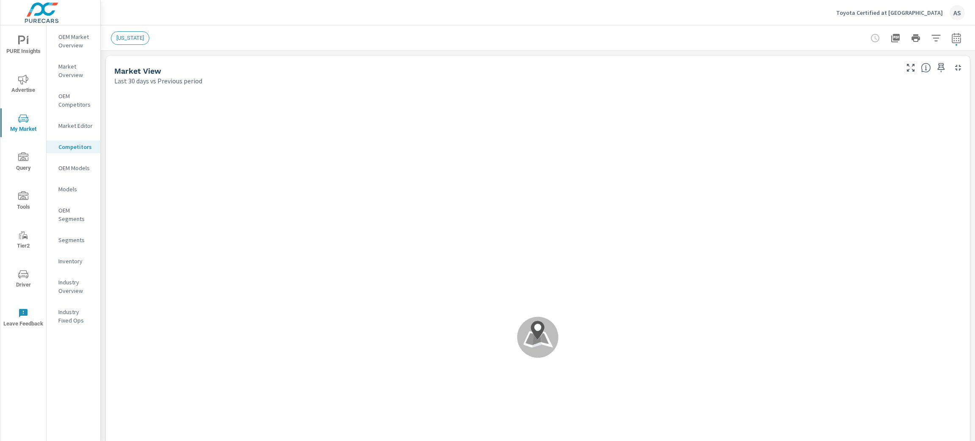
scroll to position [0, 0]
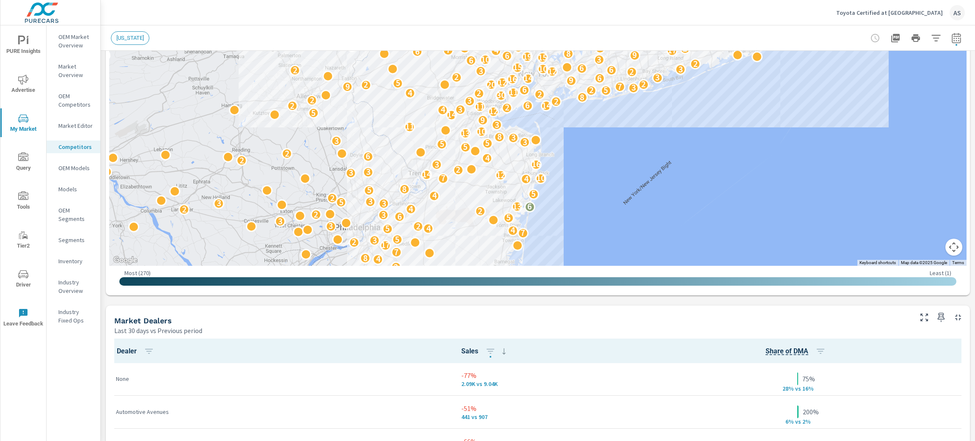
scroll to position [212, 0]
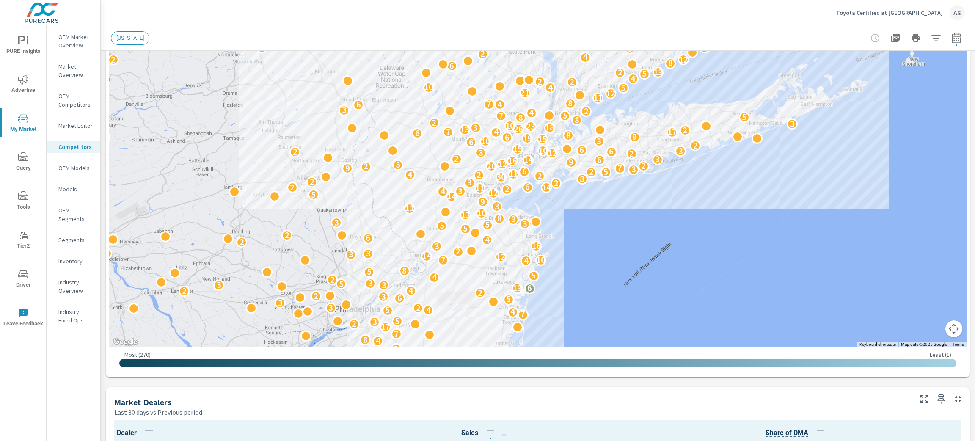
click at [70, 67] on p "Market Overview" at bounding box center [75, 70] width 35 height 17
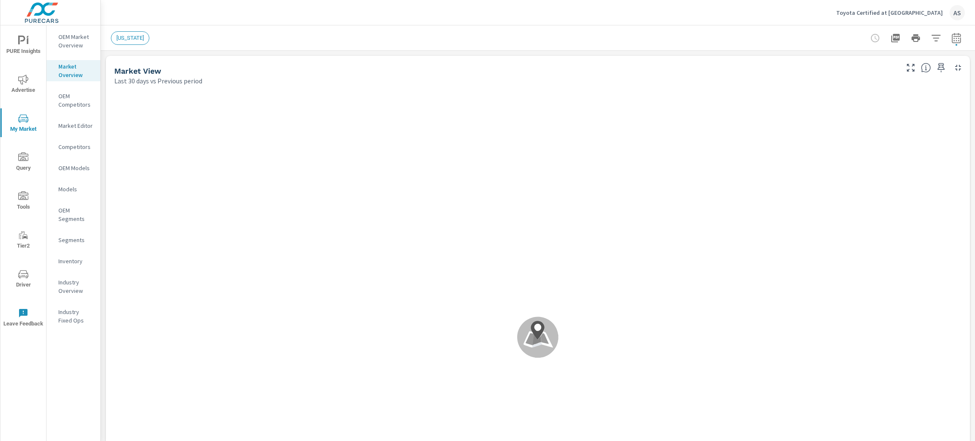
scroll to position [0, 0]
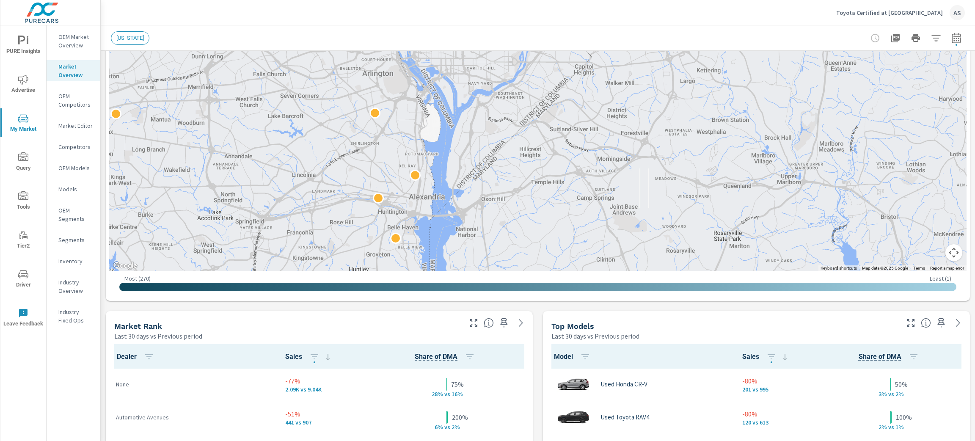
scroll to position [278, 0]
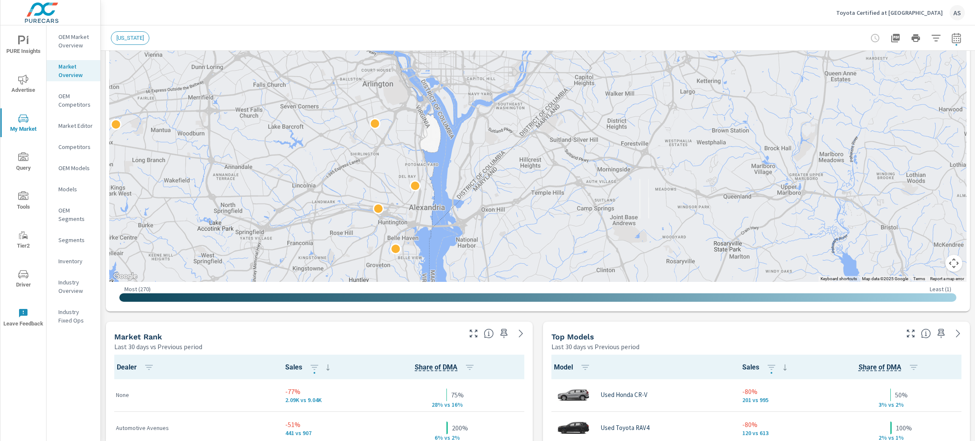
click at [72, 43] on p "OEM Market Overview" at bounding box center [75, 41] width 35 height 17
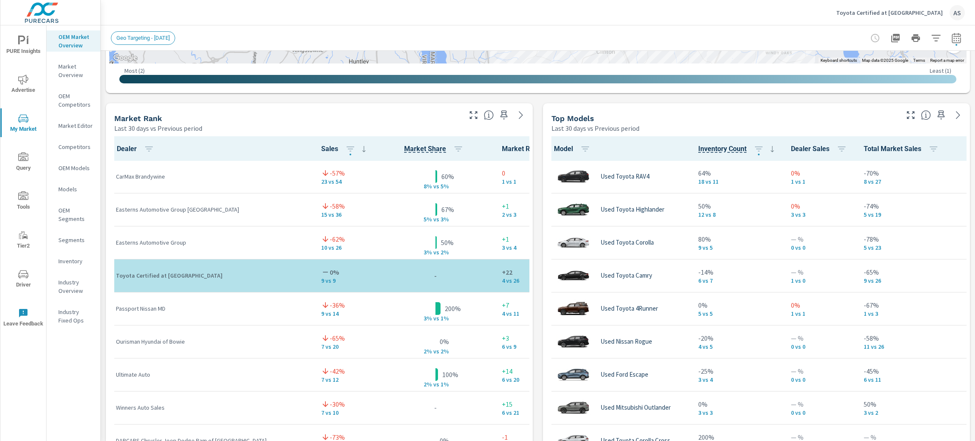
scroll to position [527, 0]
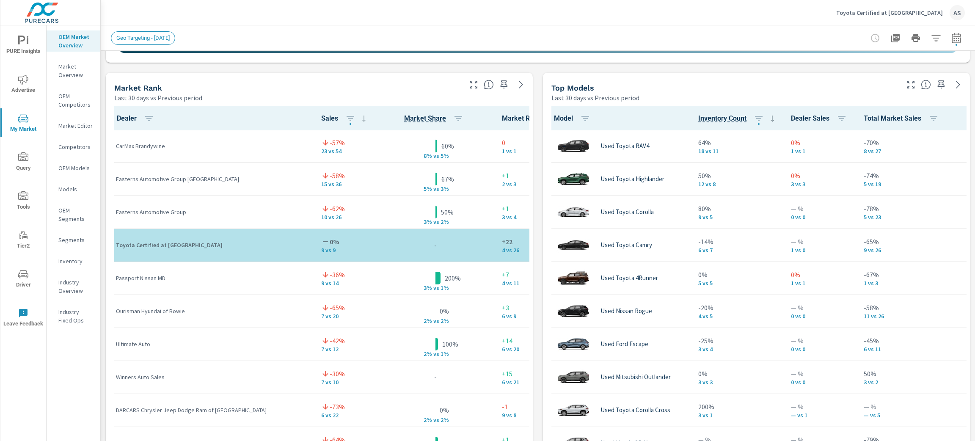
click at [431, 93] on div "Last 30 days vs Previous period" at bounding box center [287, 98] width 346 height 10
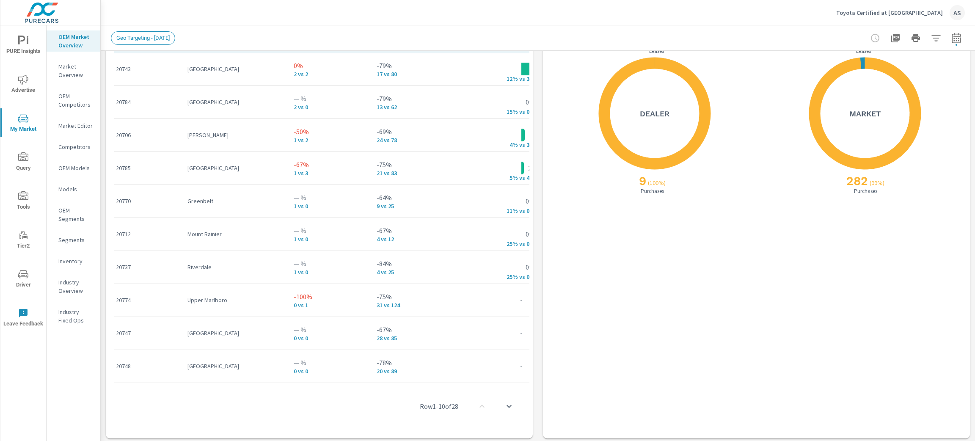
scroll to position [1058, 0]
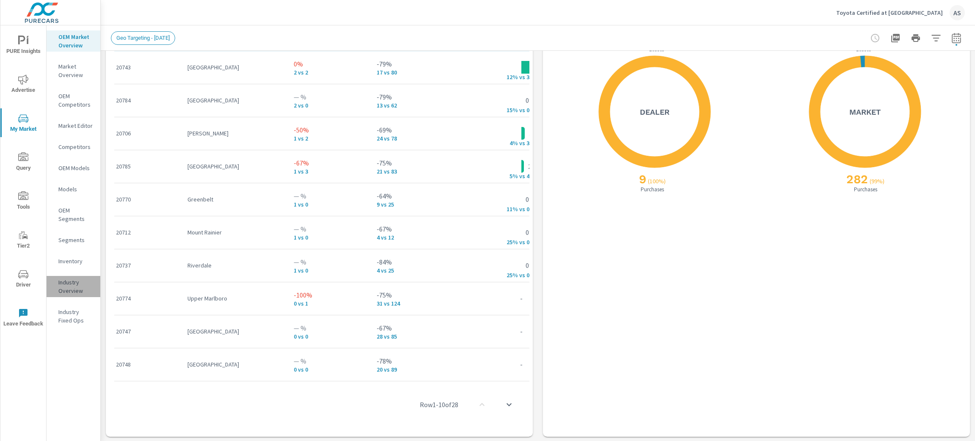
click at [71, 290] on p "Industry Overview" at bounding box center [75, 286] width 35 height 17
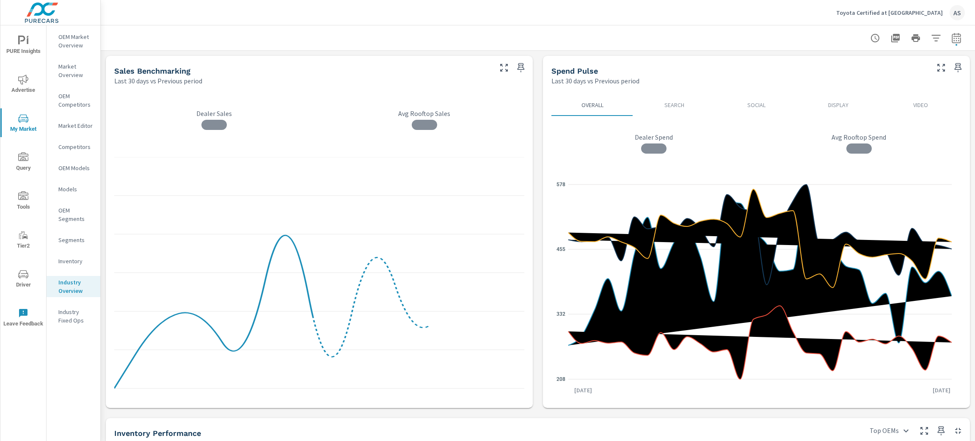
click at [66, 261] on p "Inventory" at bounding box center [75, 261] width 35 height 8
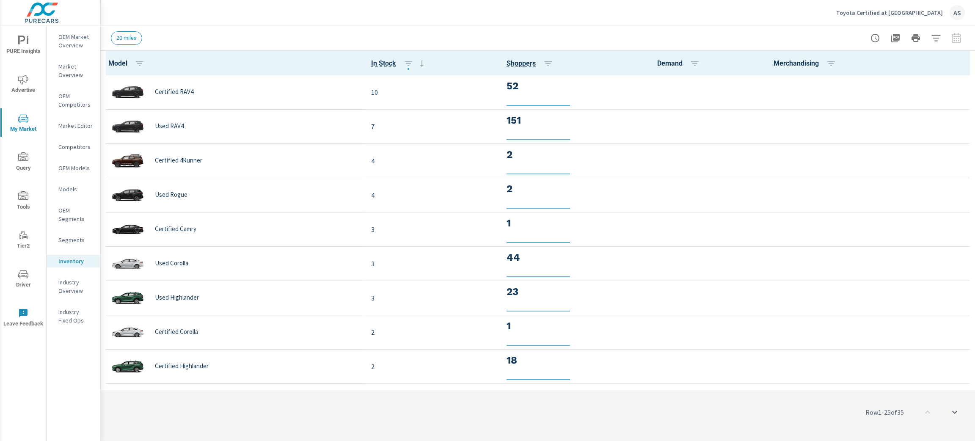
scroll to position [0, 0]
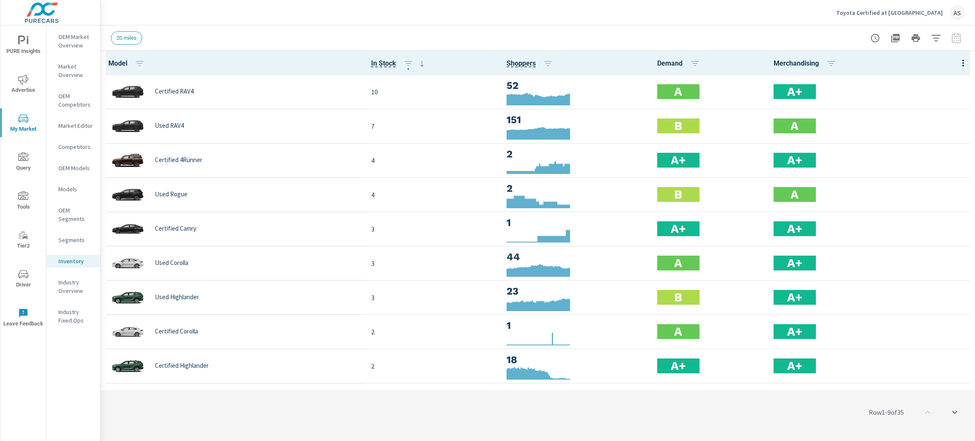
click at [70, 243] on p "Segments" at bounding box center [75, 240] width 35 height 8
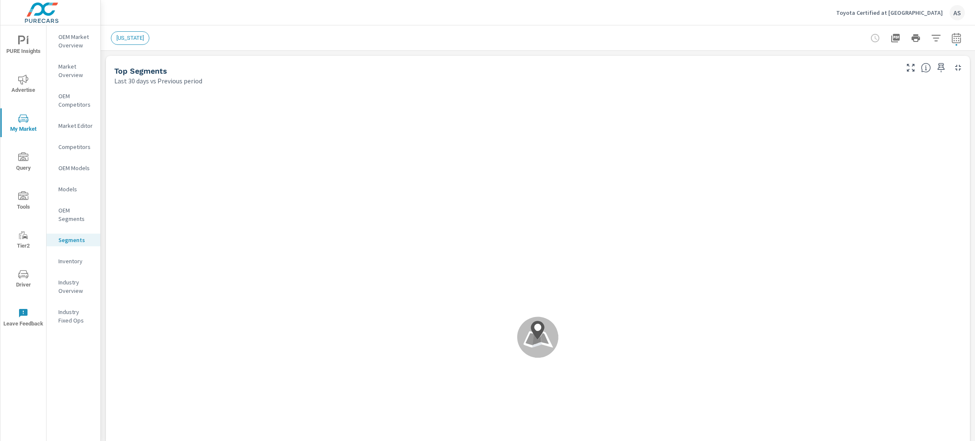
scroll to position [0, 0]
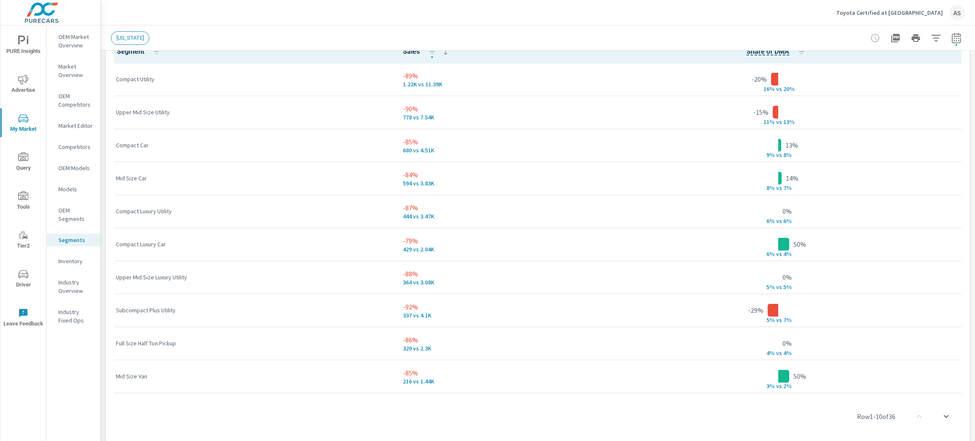
scroll to position [561, 0]
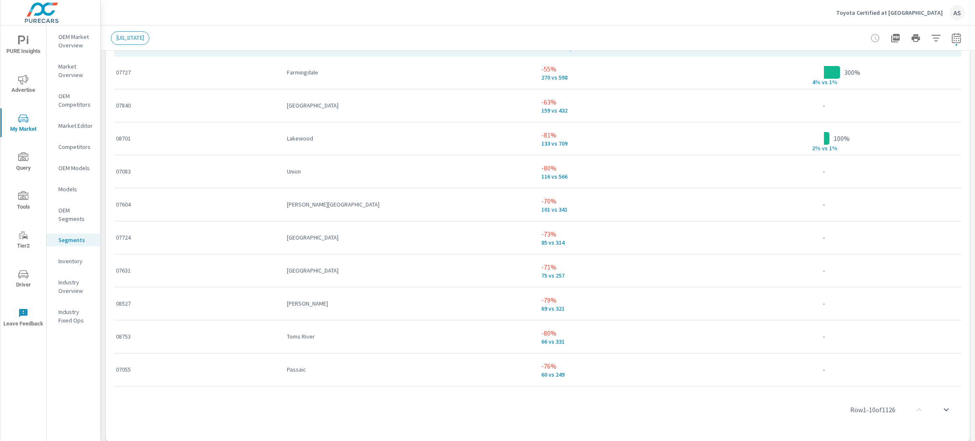
scroll to position [1058, 0]
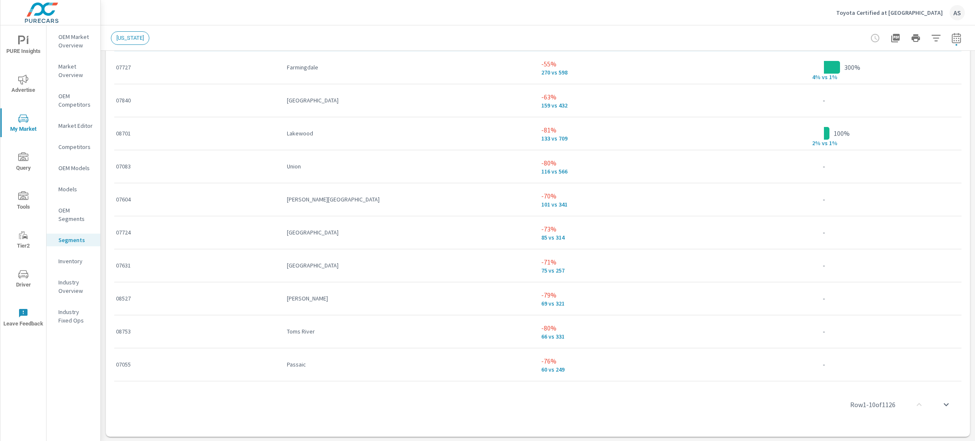
click at [61, 214] on p "OEM Segments" at bounding box center [75, 214] width 35 height 17
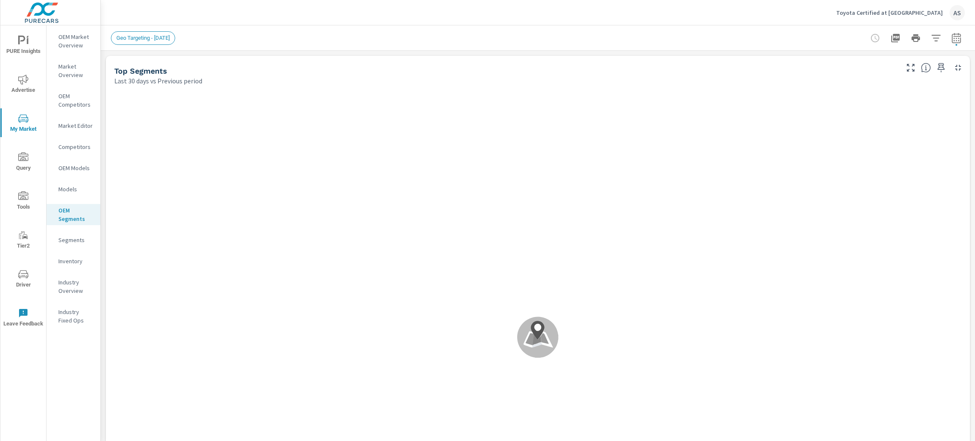
scroll to position [0, 0]
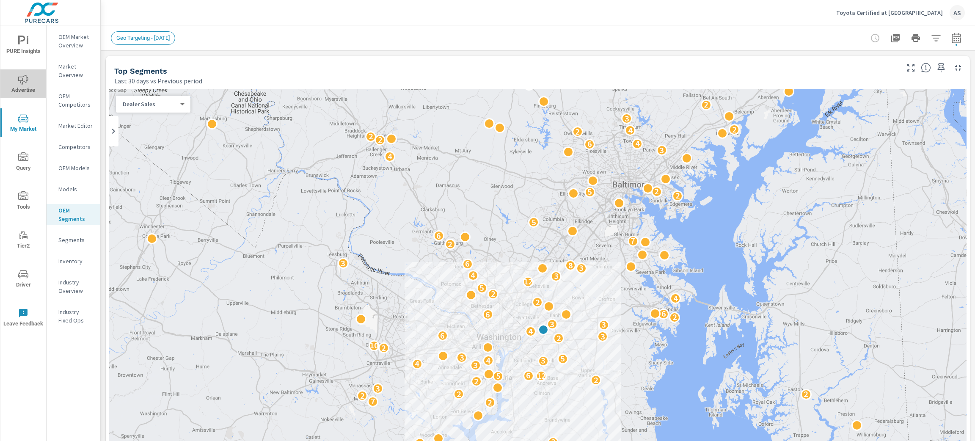
click at [25, 80] on icon "nav menu" at bounding box center [23, 80] width 10 height 10
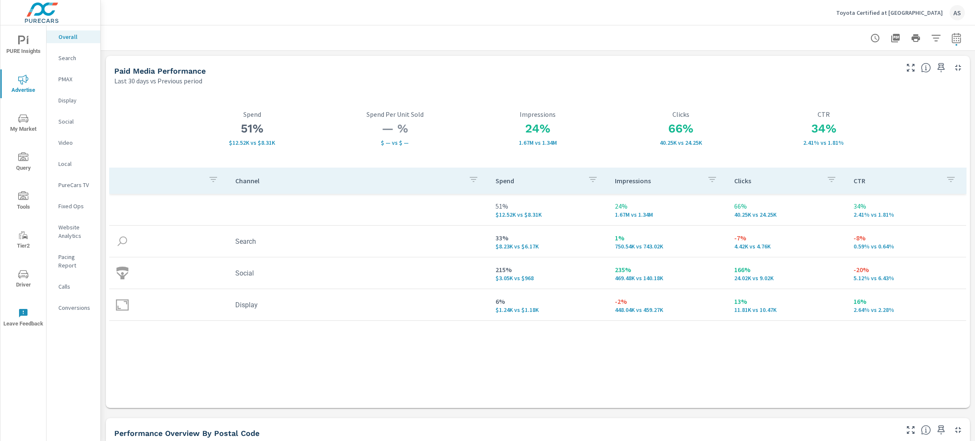
click at [69, 282] on p "Calls" at bounding box center [75, 286] width 35 height 8
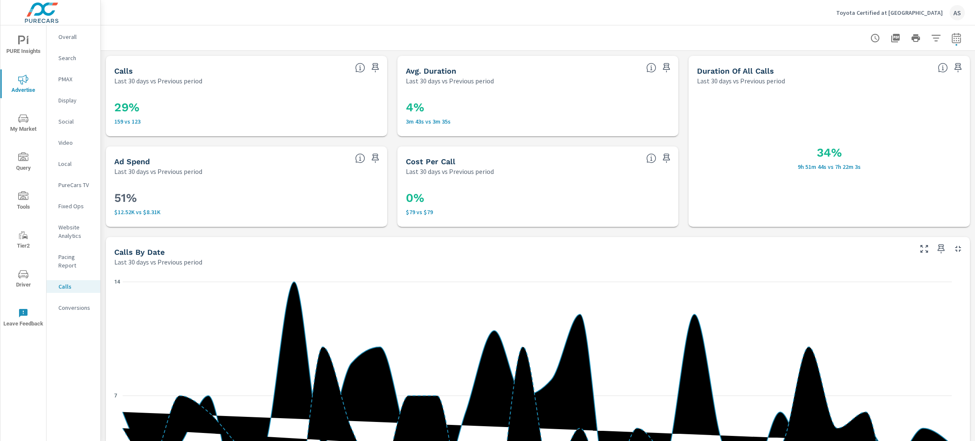
click at [74, 304] on p "Conversions" at bounding box center [75, 308] width 35 height 8
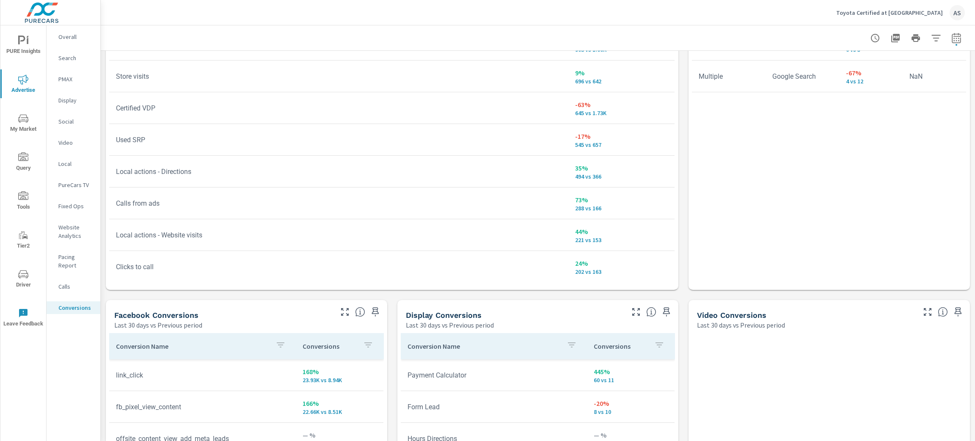
scroll to position [698, 0]
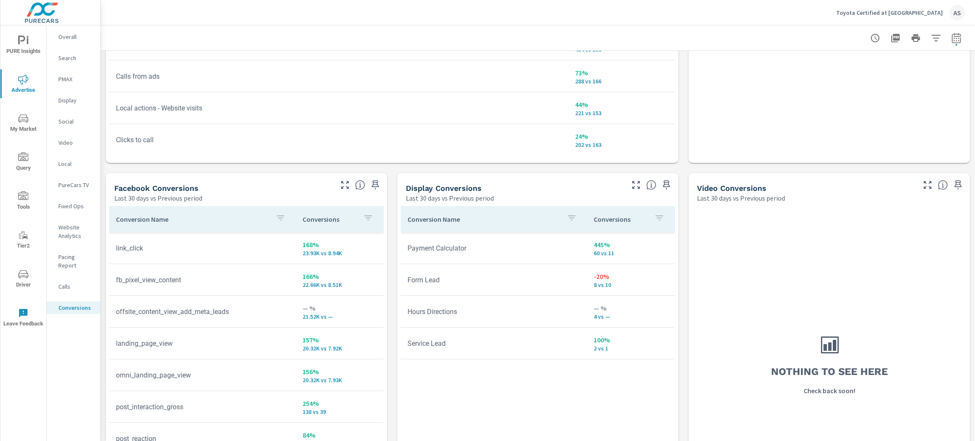
click at [67, 33] on p "Overall" at bounding box center [75, 37] width 35 height 8
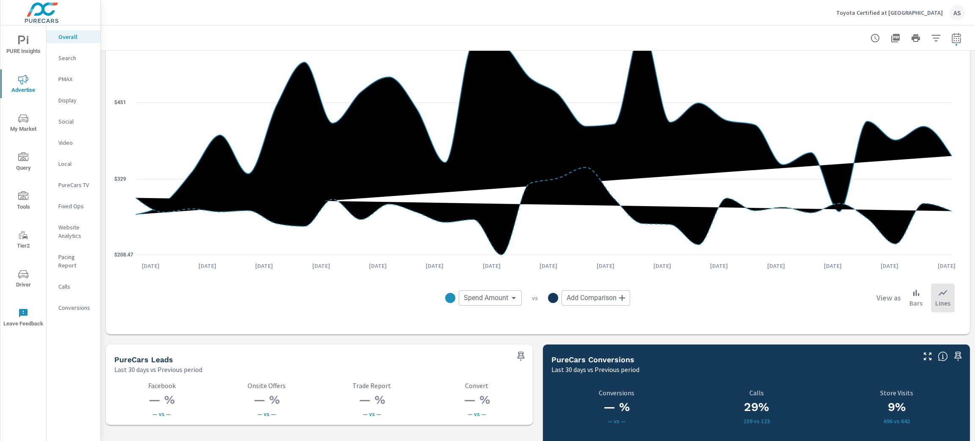
scroll to position [1080, 0]
